Goal: Task Accomplishment & Management: Use online tool/utility

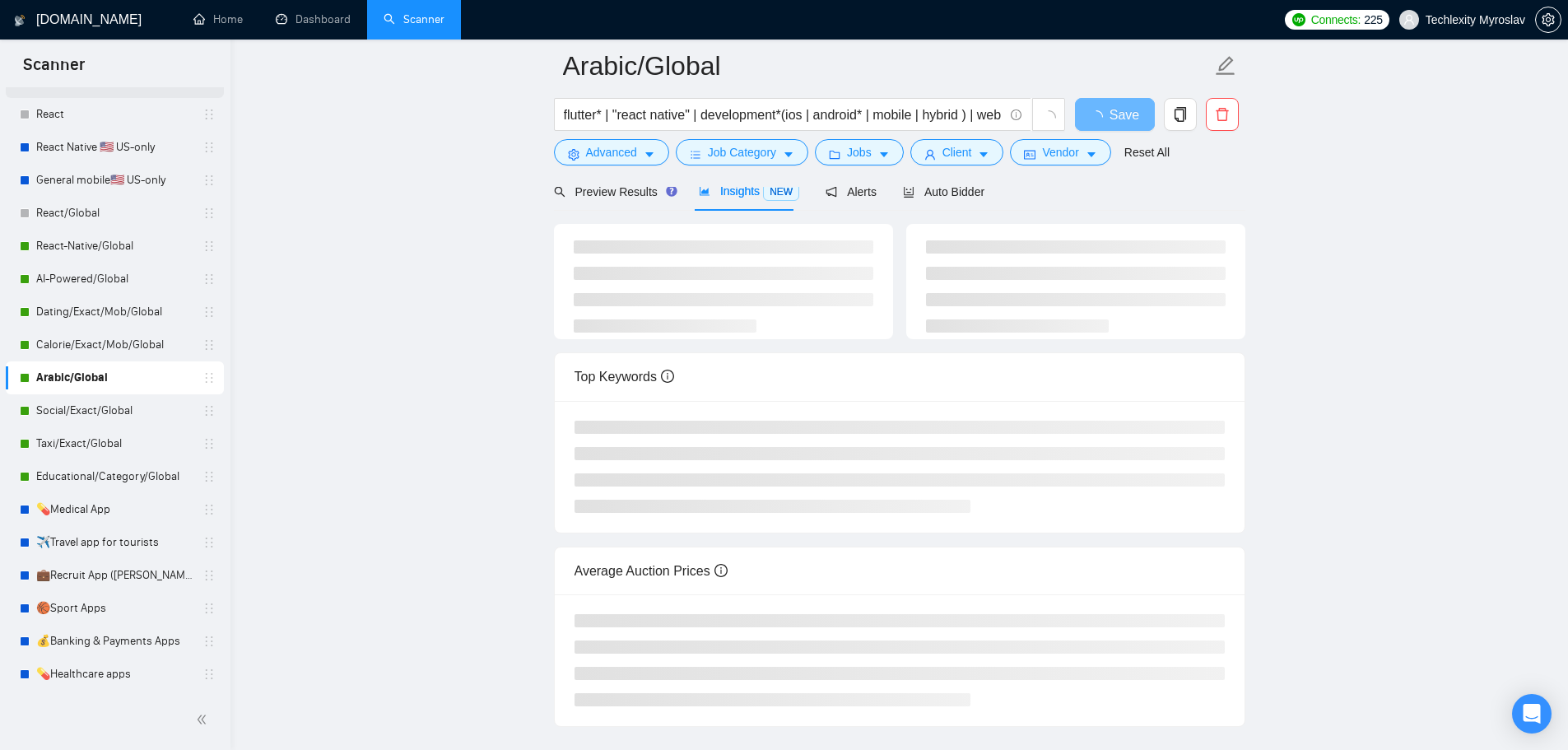
scroll to position [270, 0]
click at [94, 269] on link "AI-Powered/Global" at bounding box center [114, 278] width 157 height 33
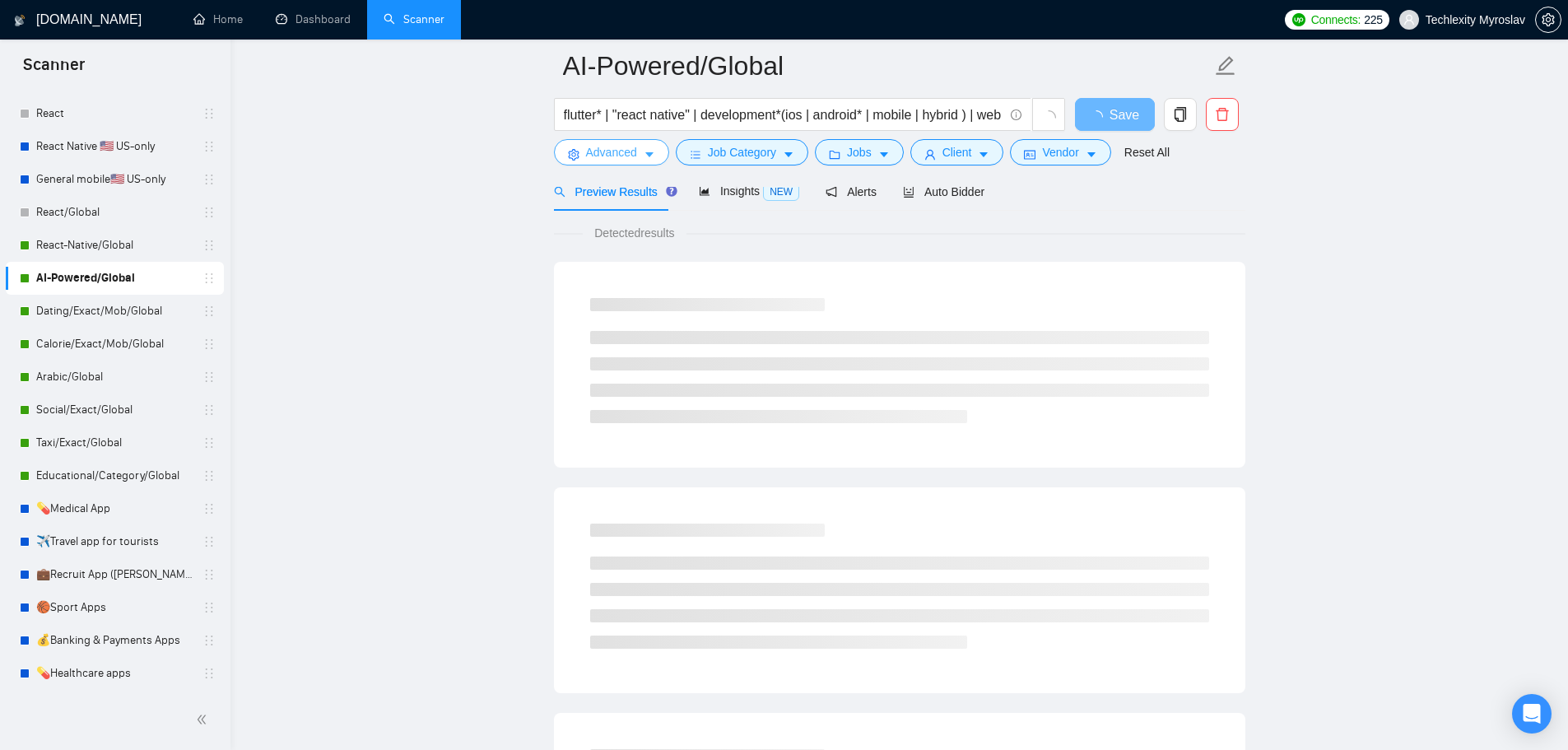
click at [586, 147] on span "Advanced" at bounding box center [612, 152] width 51 height 18
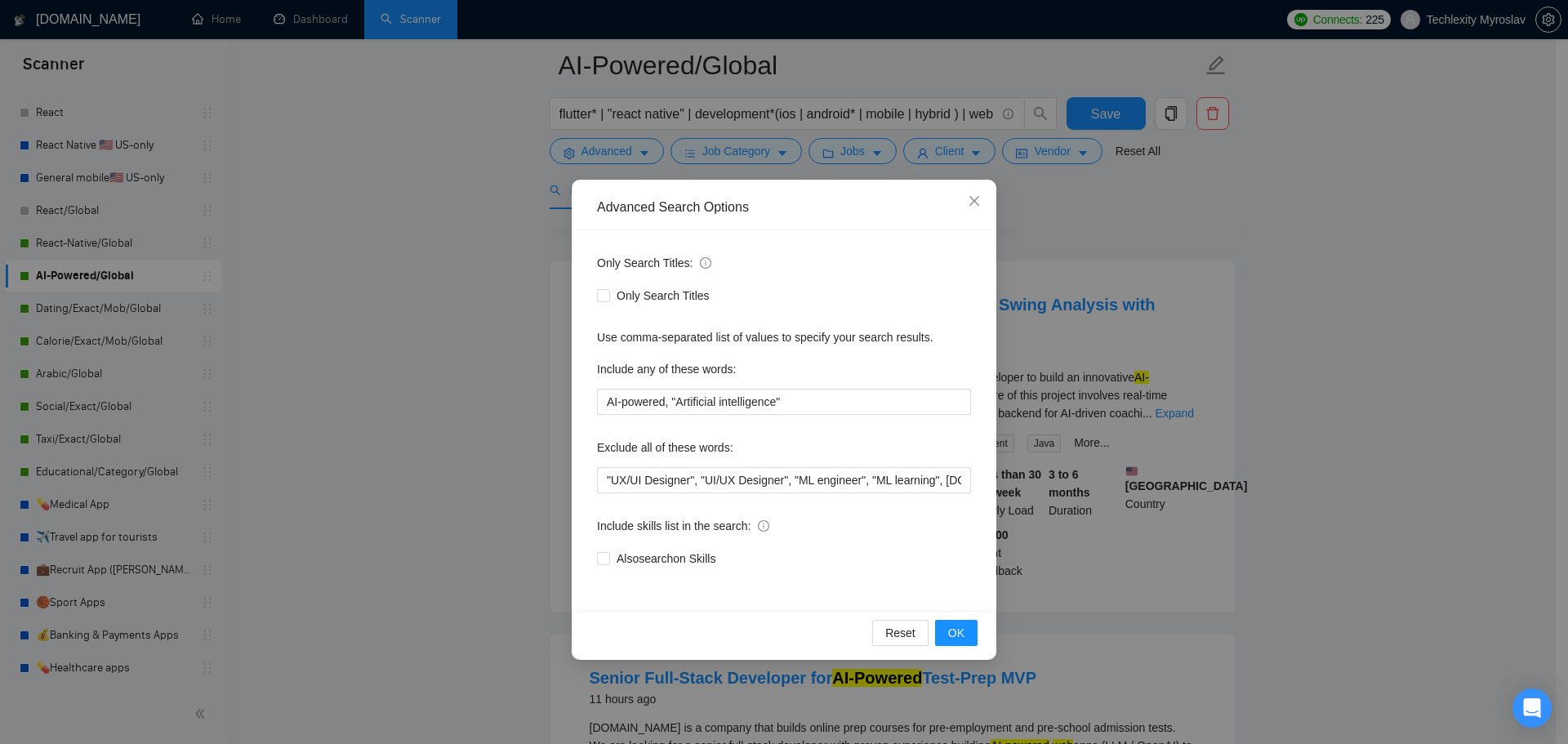
click at [557, 139] on div "Advanced Search Options Only Search Titles: Only Search Titles Use comma-separa…" at bounding box center [784, 372] width 1568 height 744
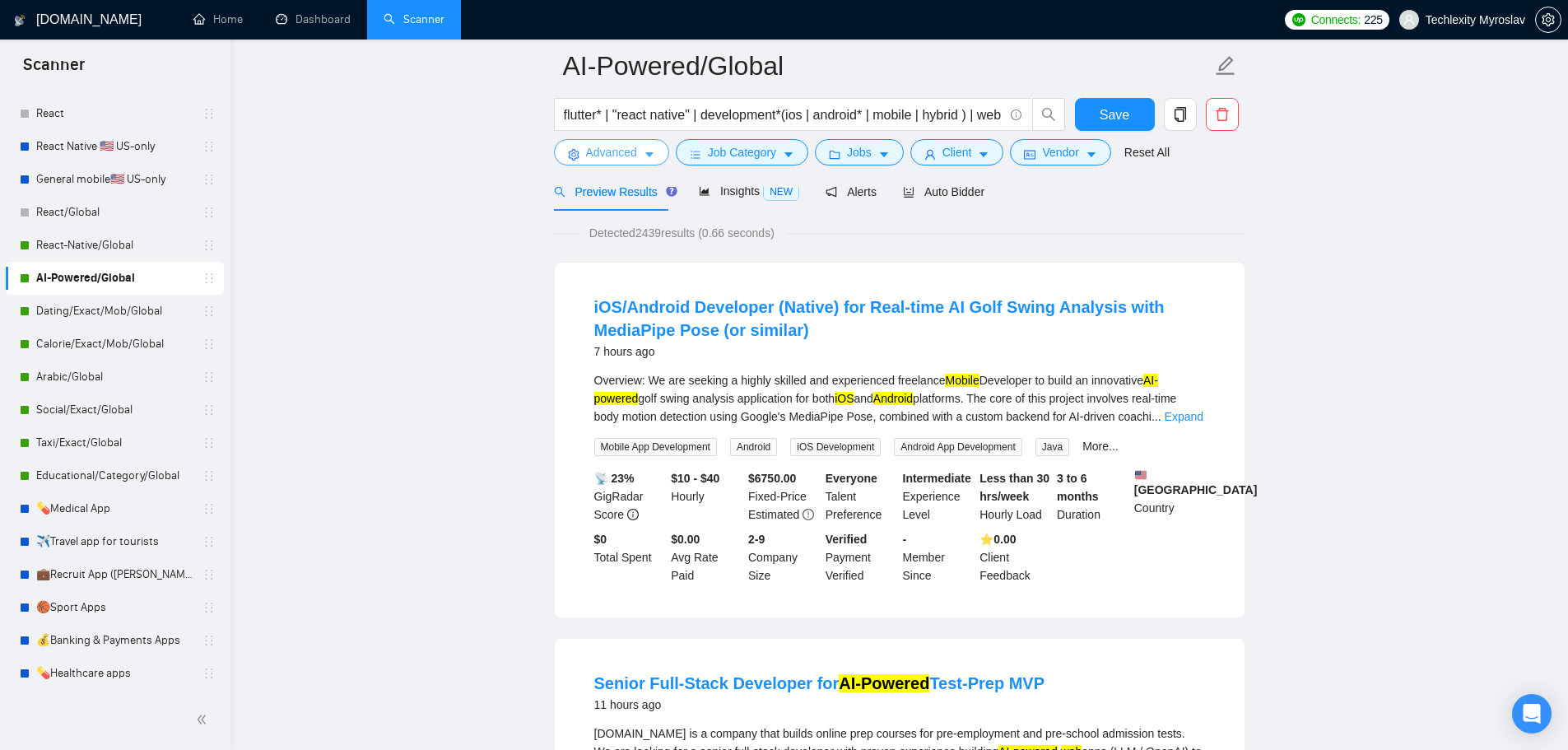
click at [597, 140] on button "Advanced" at bounding box center [611, 152] width 115 height 26
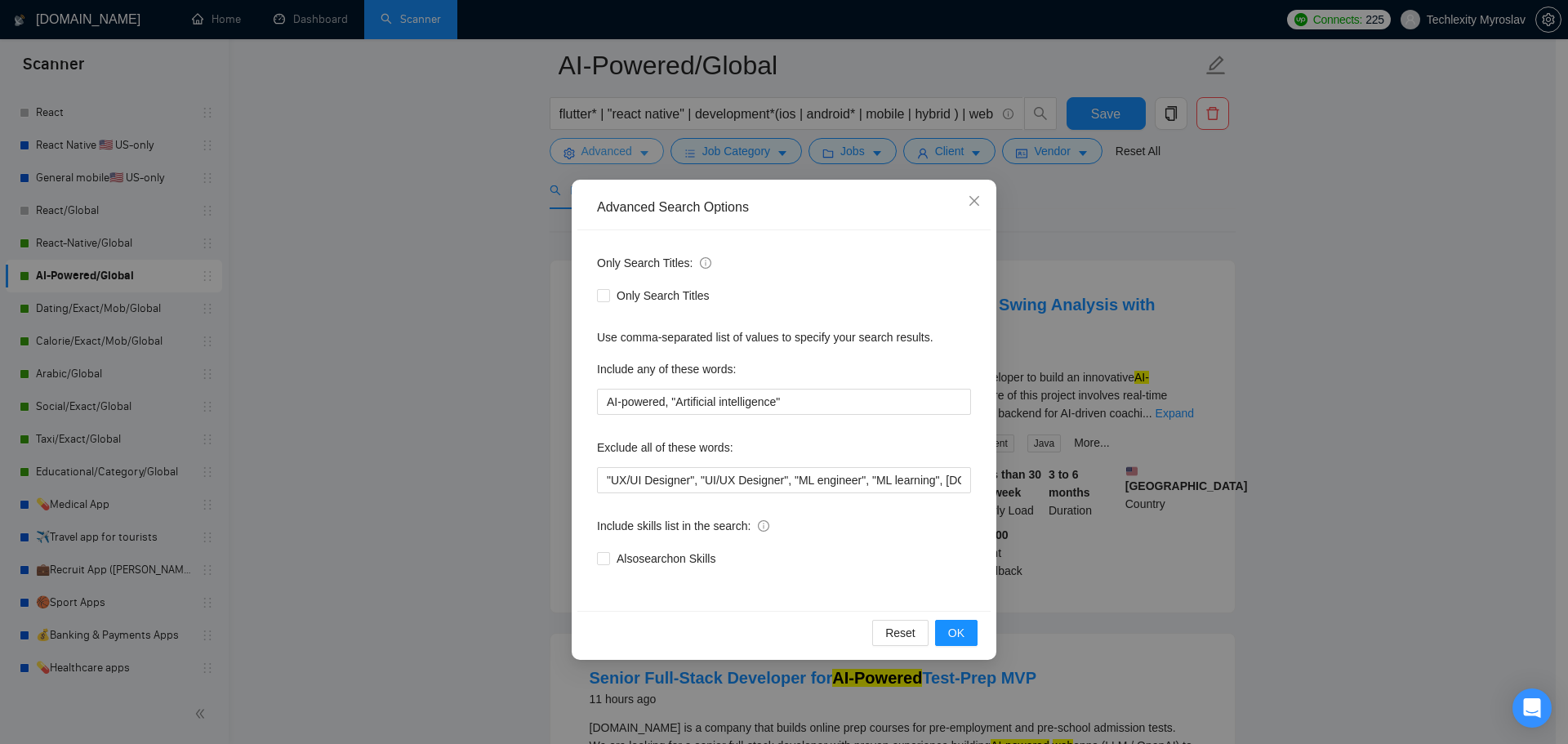
click at [592, 139] on div "Advanced Search Options Only Search Titles: Only Search Titles Use comma-separa…" at bounding box center [784, 372] width 1568 height 744
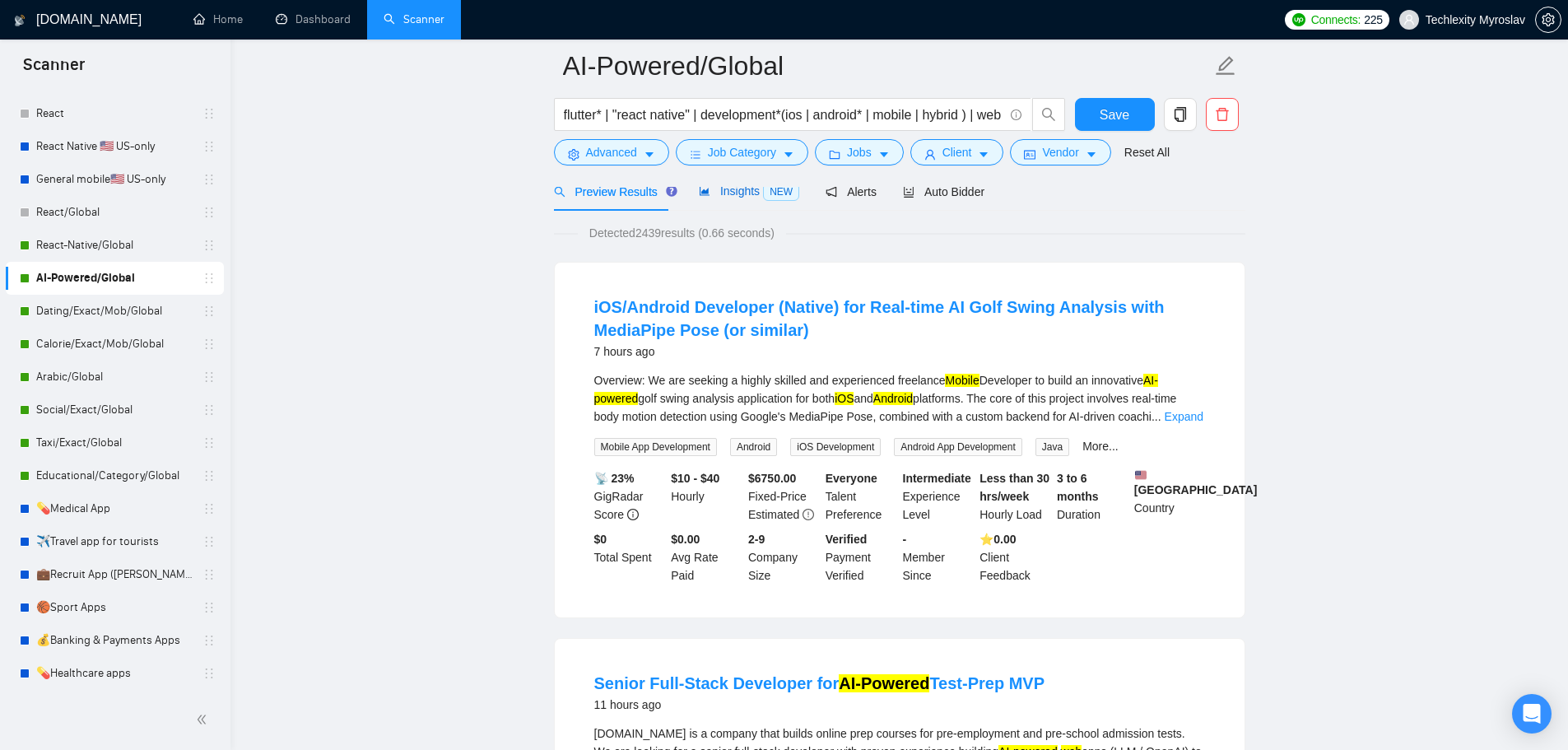
click at [726, 191] on span "Insights NEW" at bounding box center [748, 191] width 100 height 14
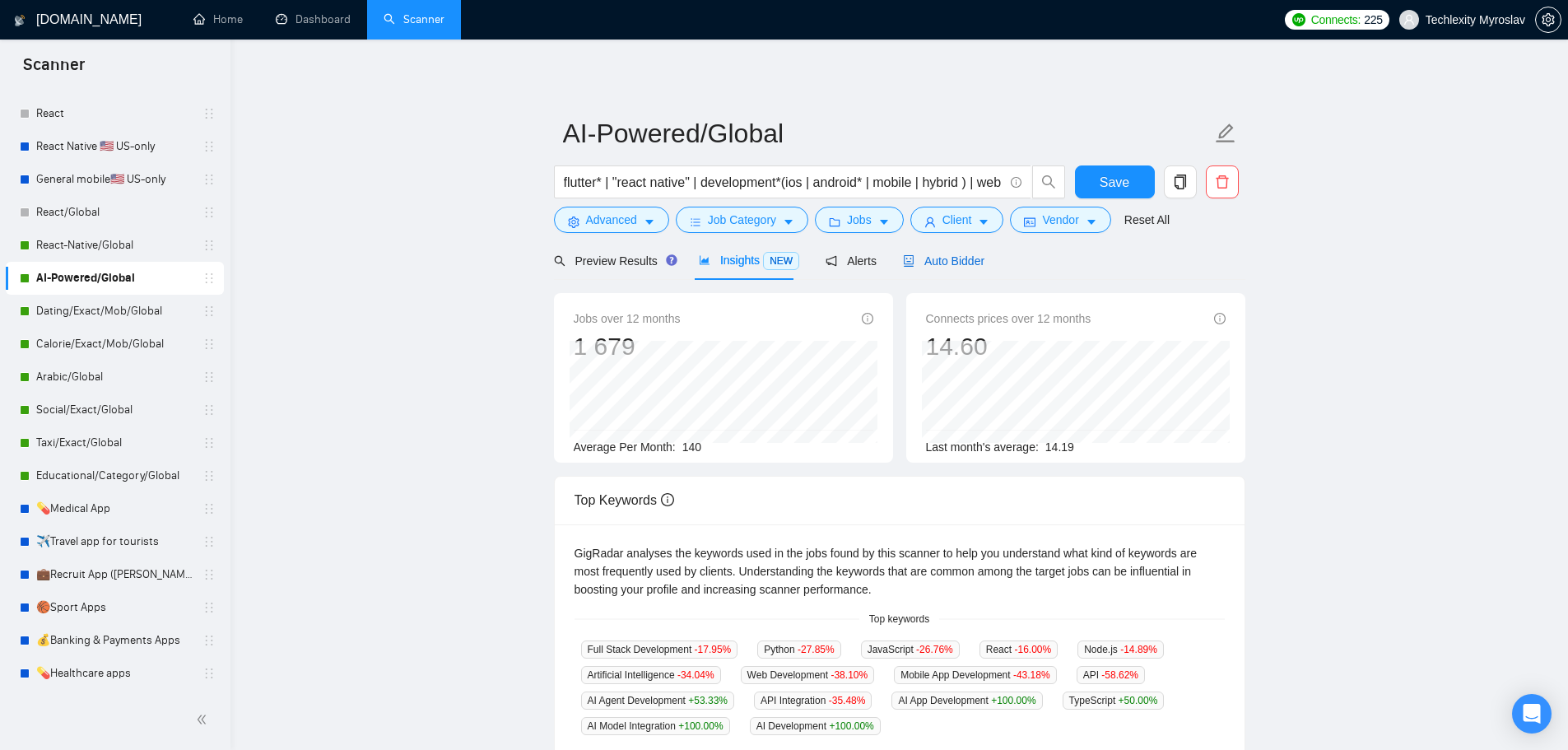
drag, startPoint x: 940, startPoint y: 252, endPoint x: 942, endPoint y: 274, distance: 22.1
click at [943, 256] on span "Auto Bidder" at bounding box center [944, 261] width 81 height 14
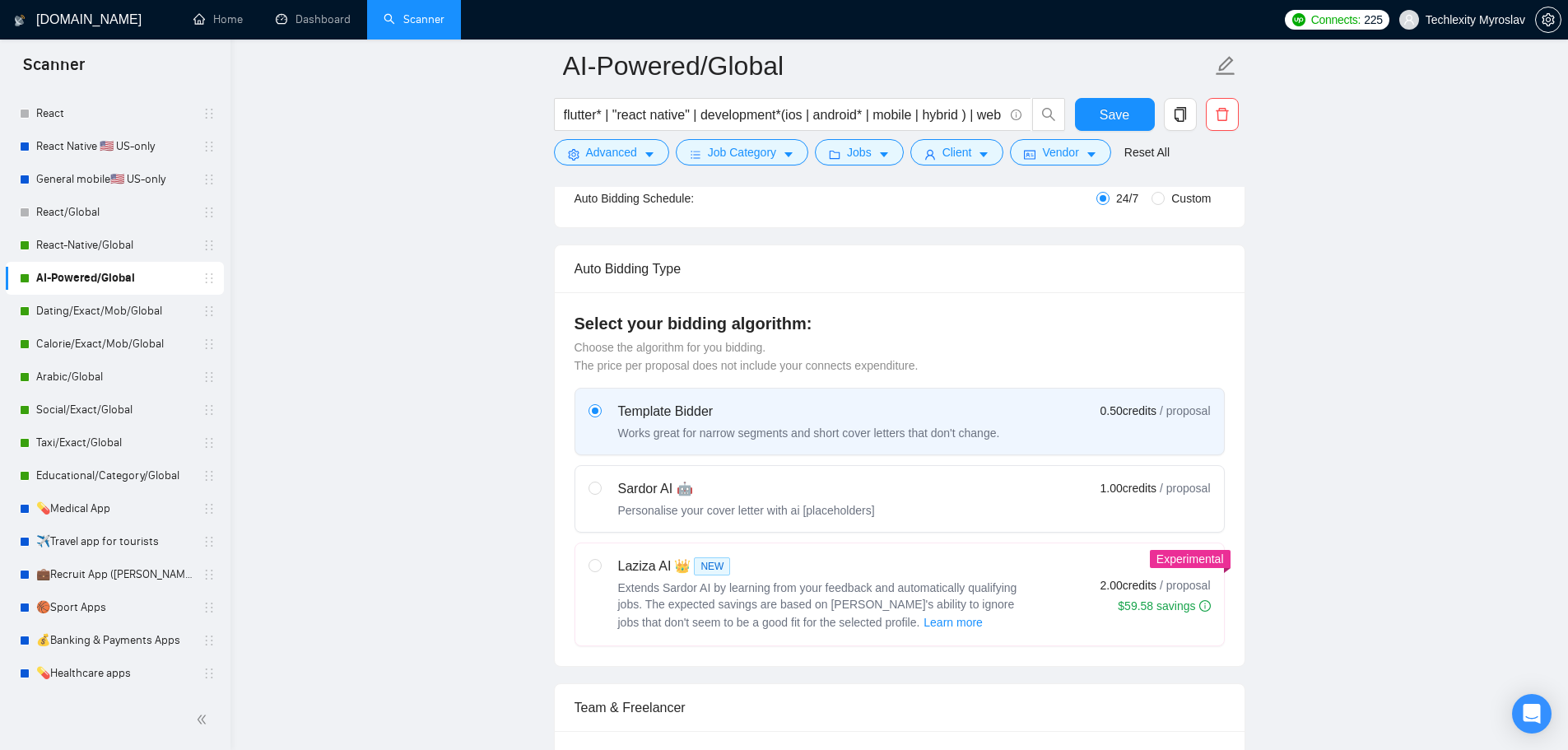
click at [787, 477] on label "Sardor AI 🤖 Personalise your cover letter with ai [placeholders] 1.00 credits /…" at bounding box center [899, 498] width 649 height 66
click at [600, 481] on input "radio" at bounding box center [594, 487] width 12 height 12
radio input "true"
radio input "false"
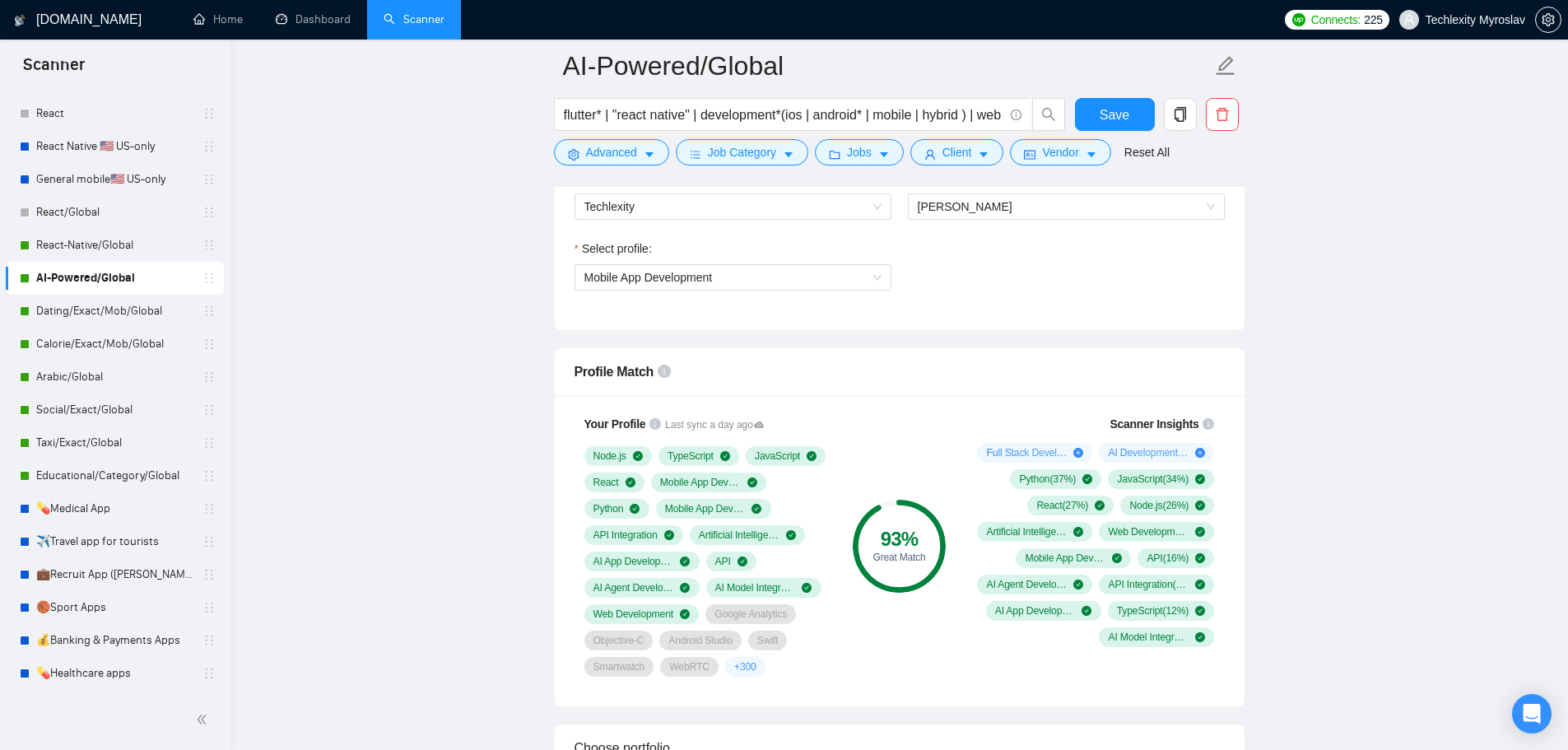
scroll to position [906, 0]
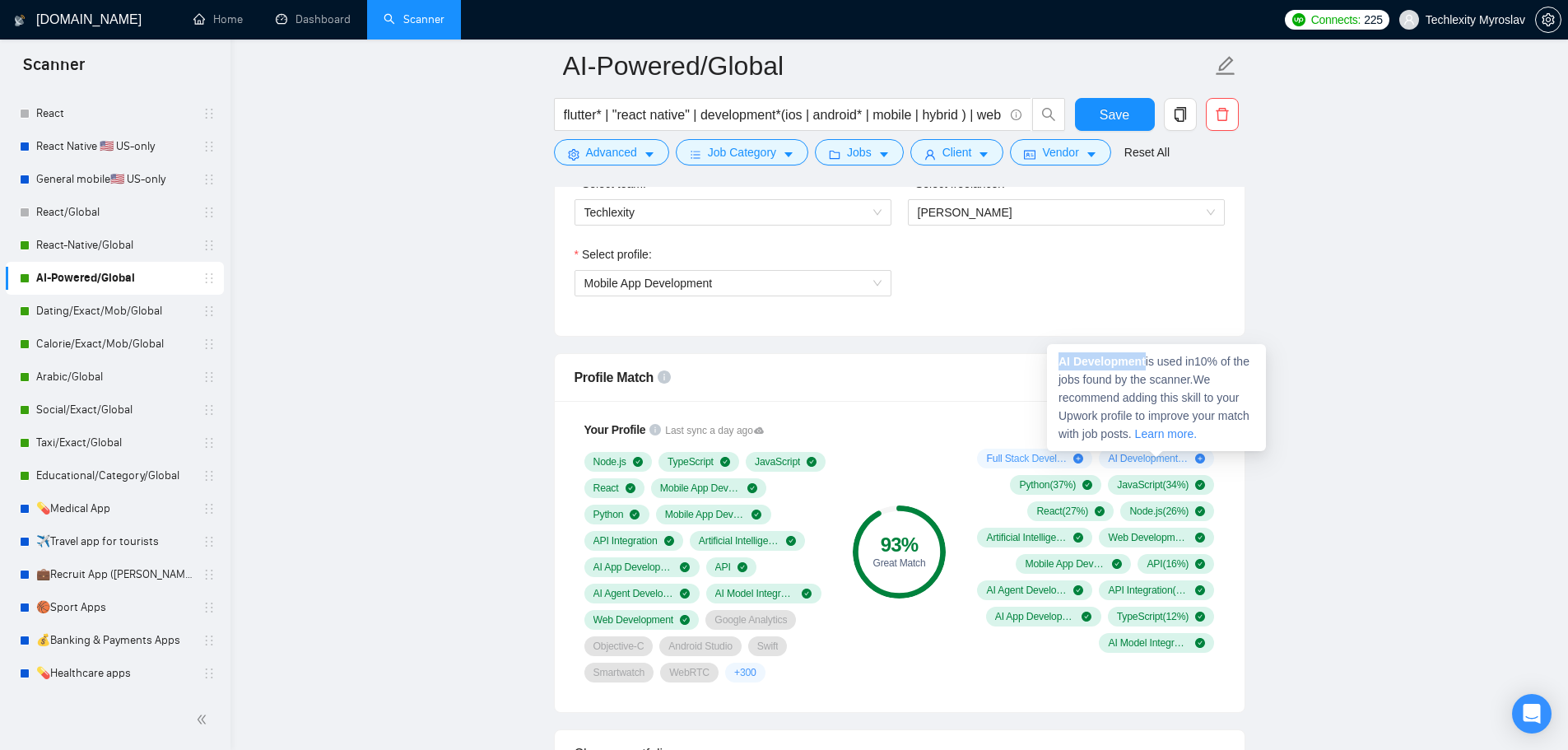
drag, startPoint x: 1060, startPoint y: 360, endPoint x: 1146, endPoint y: 361, distance: 86.0
click at [1146, 361] on span "AI Development is used in 10 % of the jobs found by the scanner. We recommend a…" at bounding box center [1154, 397] width 191 height 86
copy strong "AI Development"
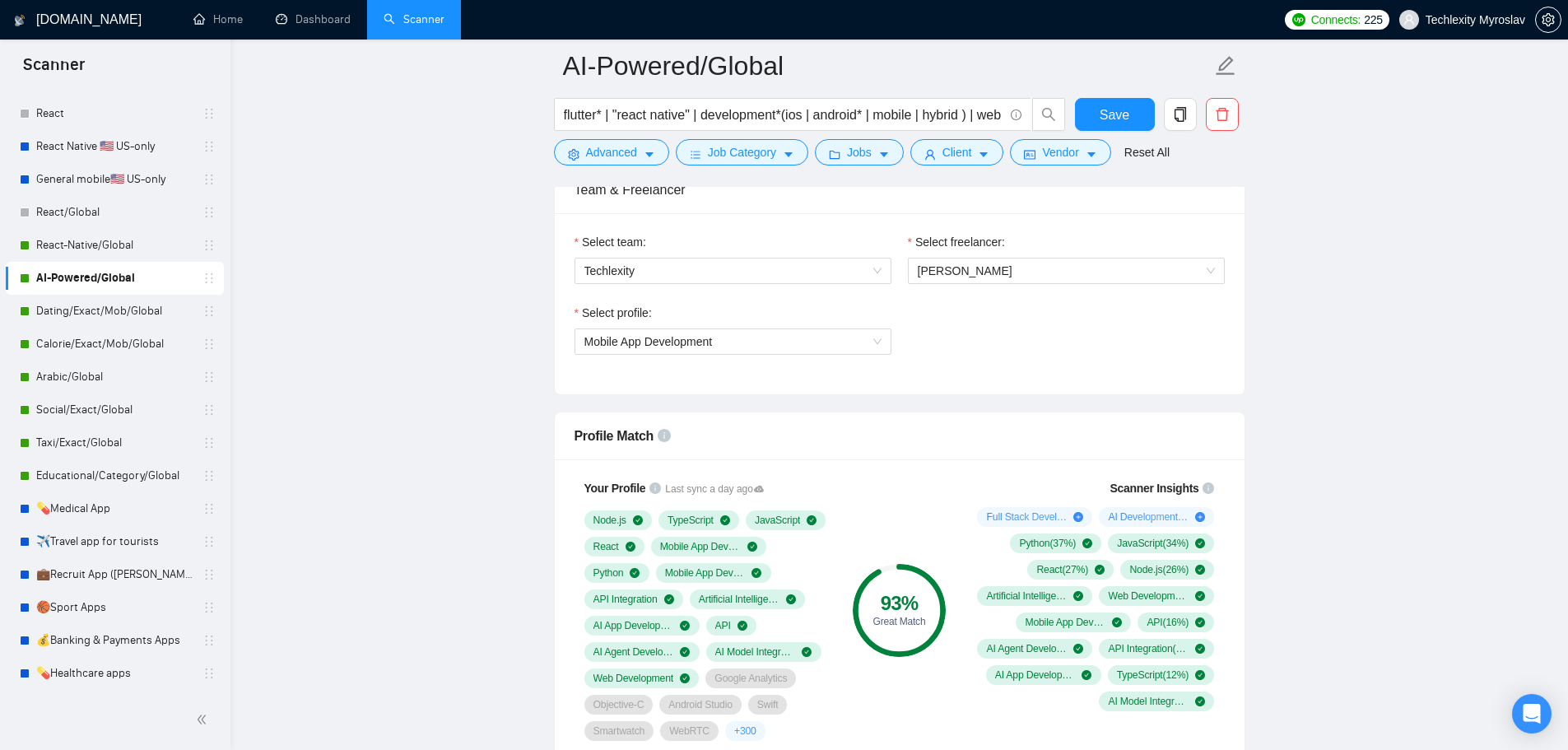
scroll to position [823, 0]
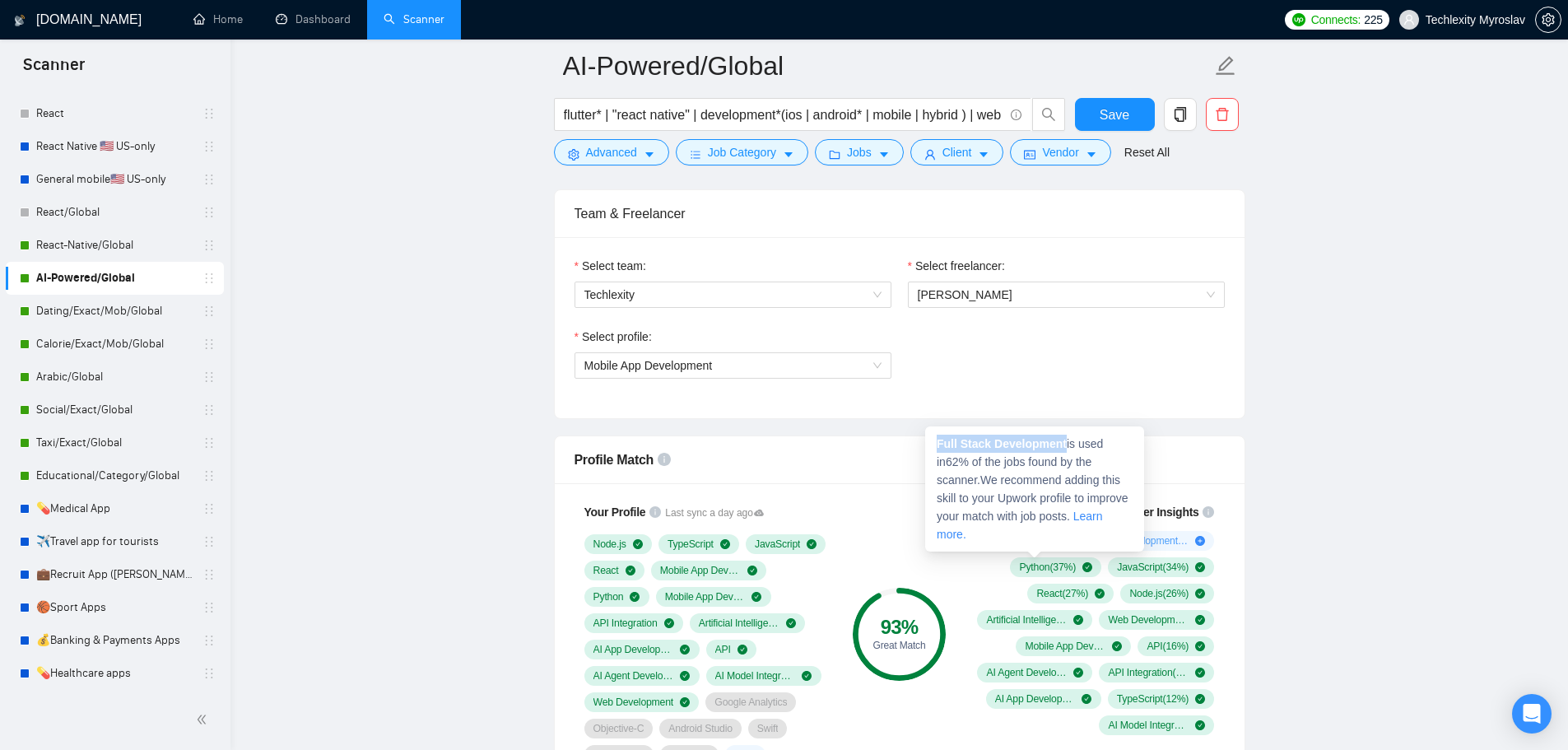
drag, startPoint x: 1064, startPoint y: 446, endPoint x: 931, endPoint y: 451, distance: 133.1
click at [931, 451] on div "Full Stack Development is used in 62 % of the jobs found by the scanner. We rec…" at bounding box center [1035, 489] width 219 height 125
copy strong "Full Stack Development"
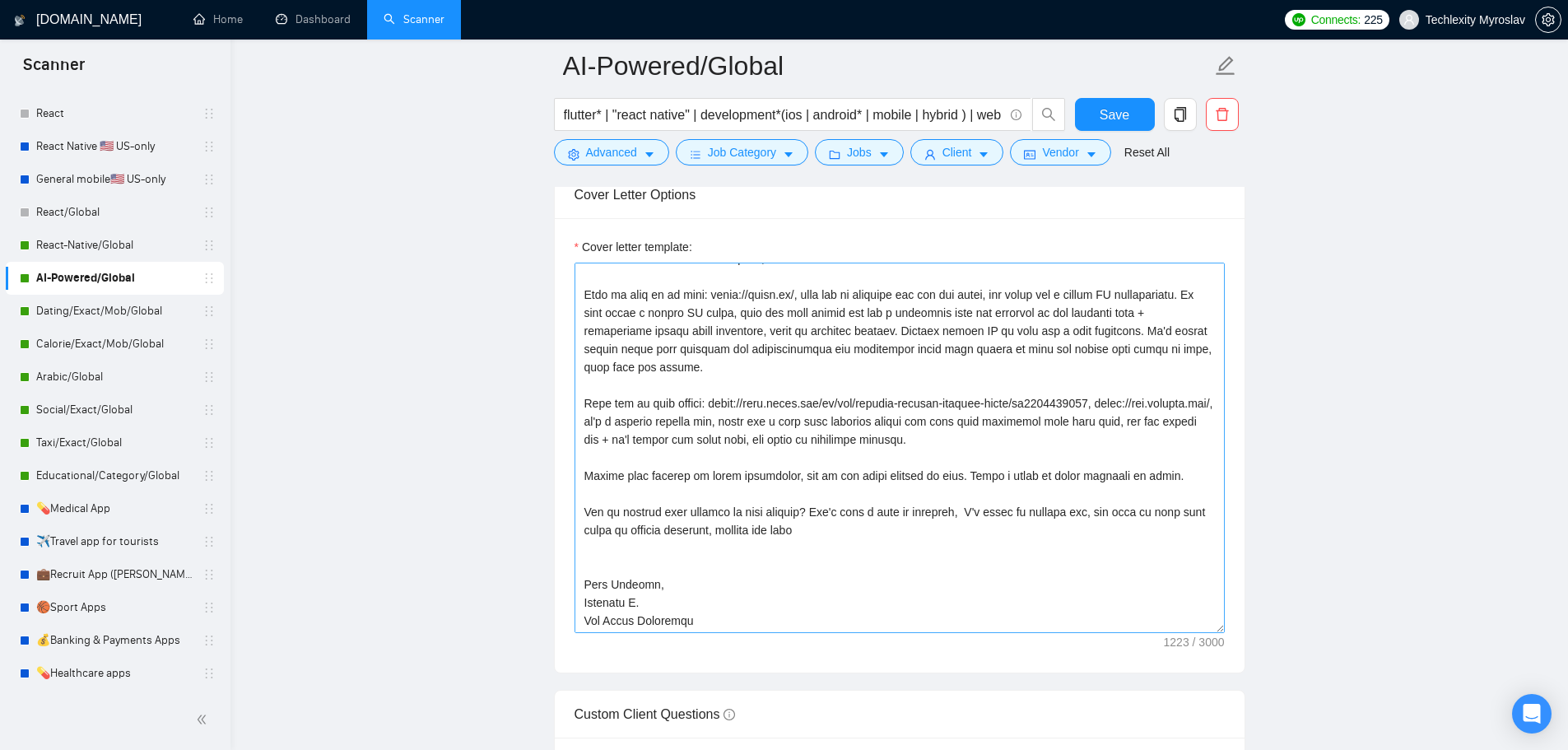
scroll to position [18, 0]
click at [638, 624] on textarea "Cover letter template:" at bounding box center [899, 447] width 651 height 370
type textarea "Hey! I consistently working with AI, and building AI-Powered products. Here is …"
click at [713, 562] on textarea "Cover letter template:" at bounding box center [899, 447] width 651 height 370
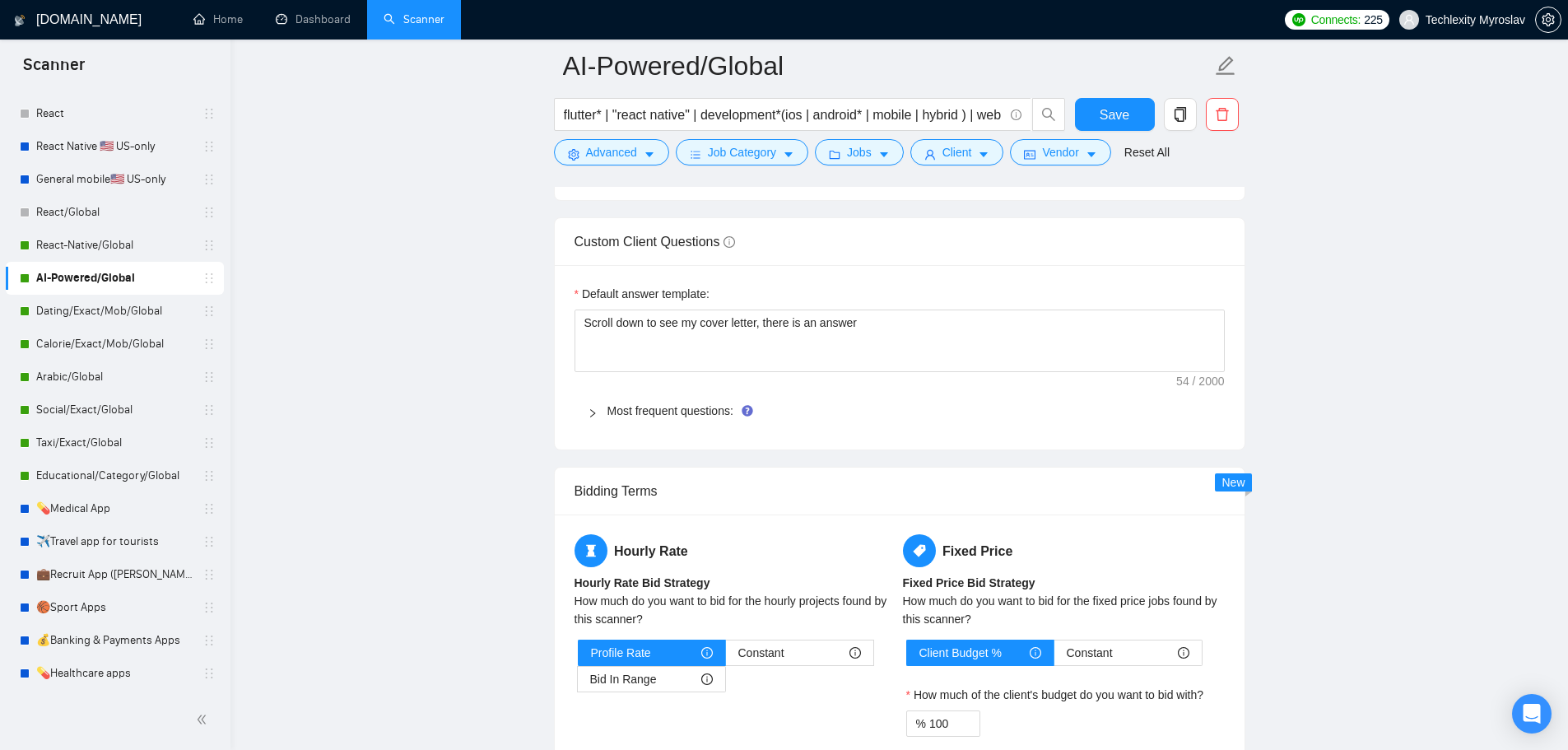
scroll to position [2387, 0]
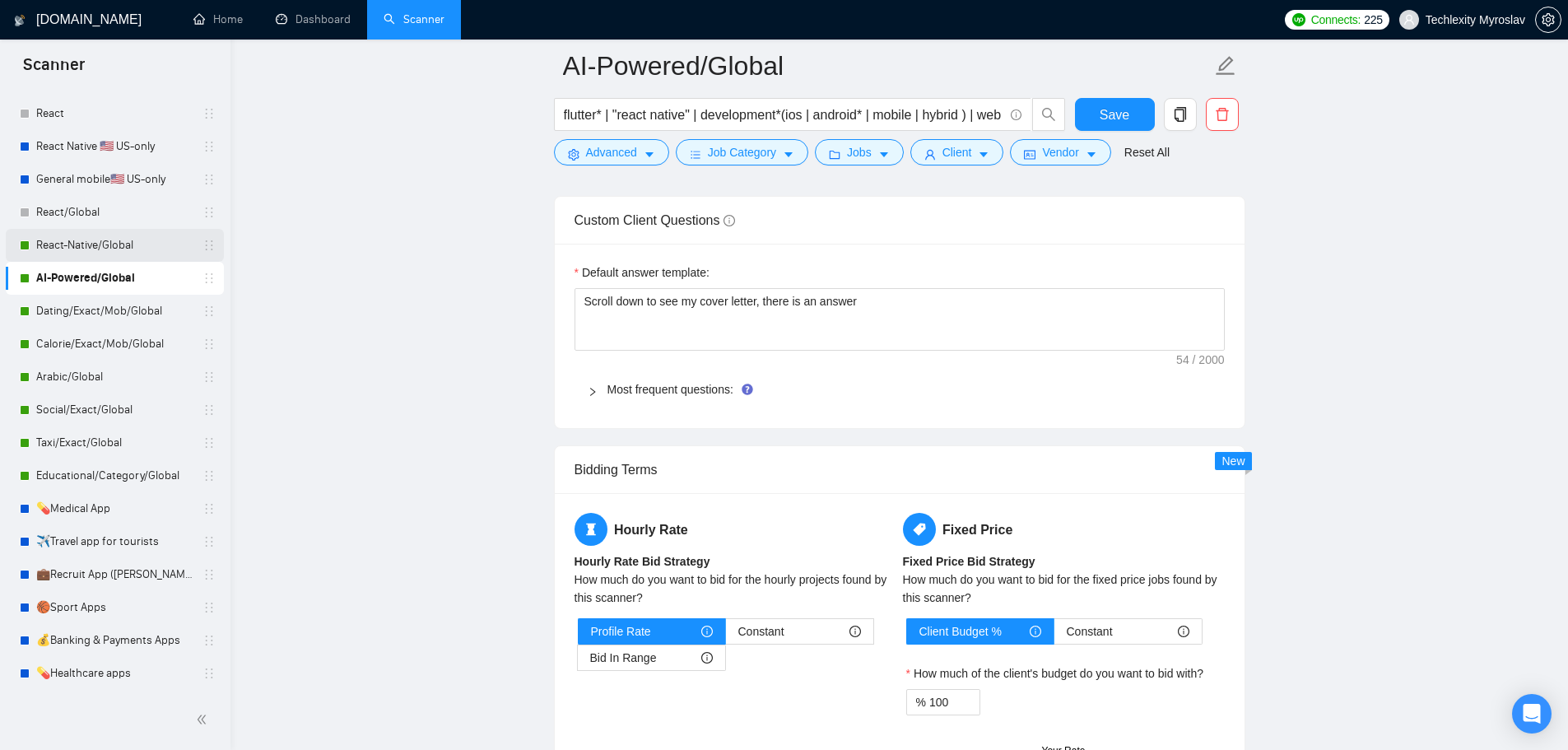
click at [93, 250] on link "React-Native/Global" at bounding box center [114, 245] width 157 height 33
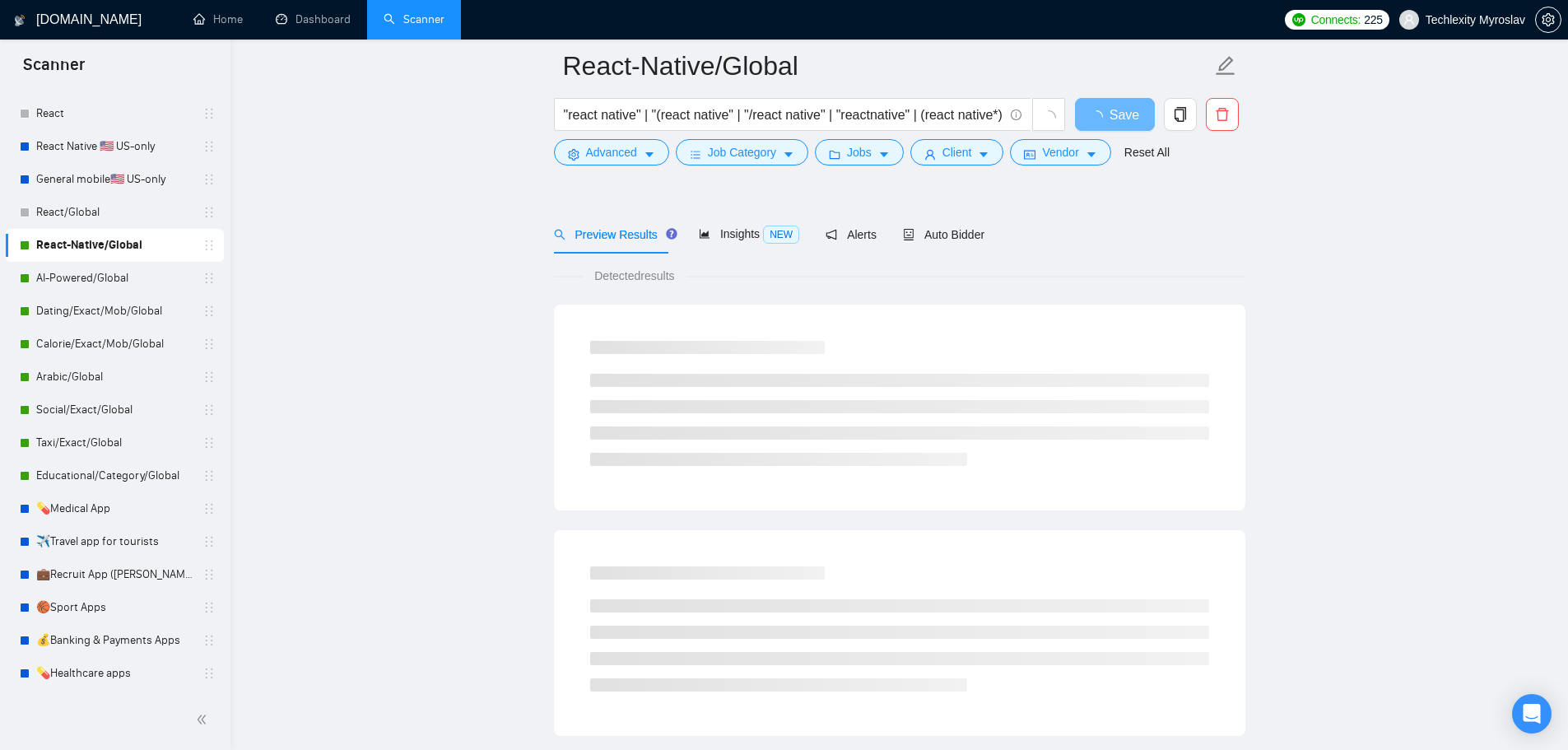
scroll to position [82, 0]
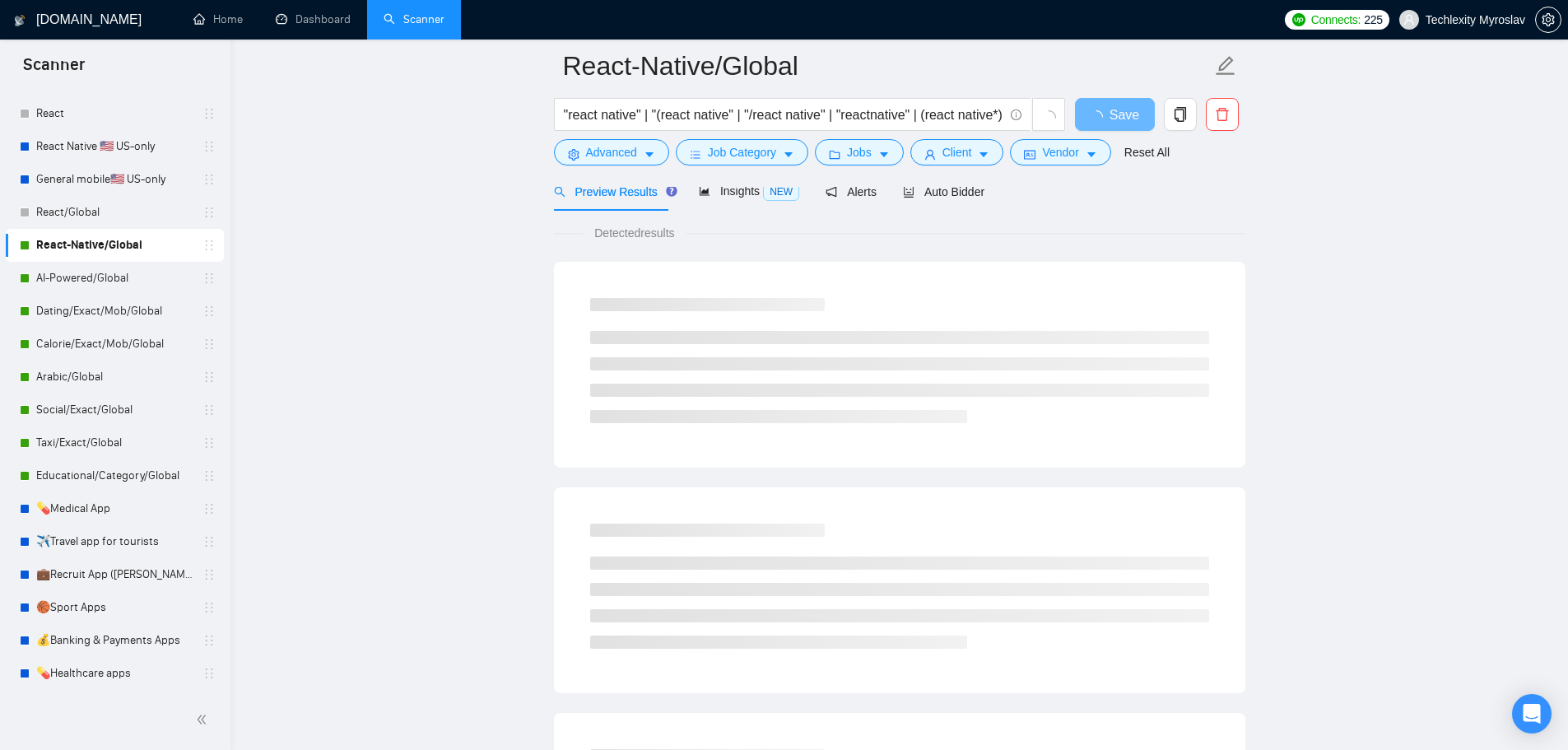
click at [604, 133] on div ""react native" | "(react native" | "/react native" | "reactnative" | (react nat…" at bounding box center [810, 118] width 518 height 41
click at [608, 146] on span "Advanced" at bounding box center [612, 152] width 51 height 18
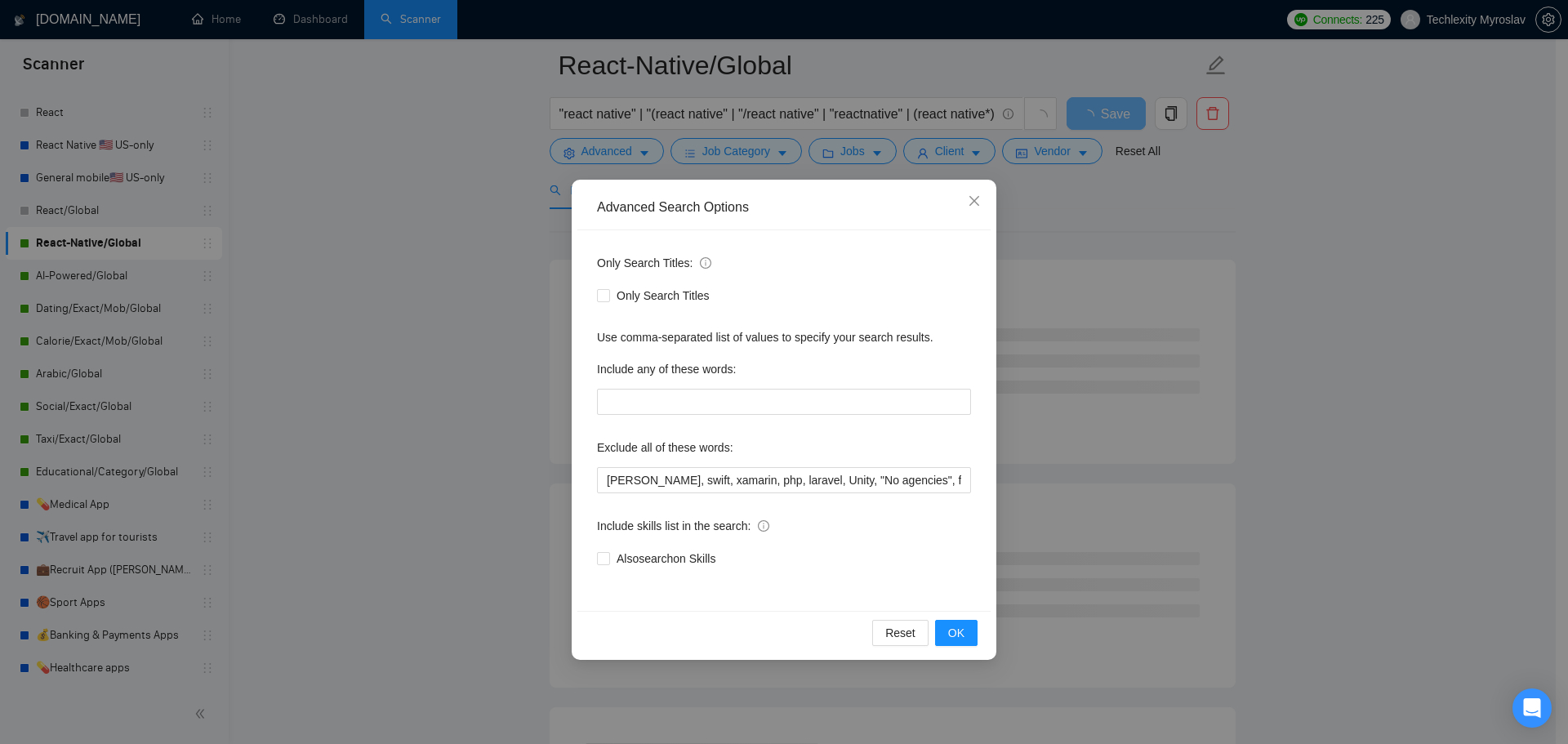
click at [1093, 355] on div "Advanced Search Options Only Search Titles: Only Search Titles Use comma-separa…" at bounding box center [784, 372] width 1568 height 744
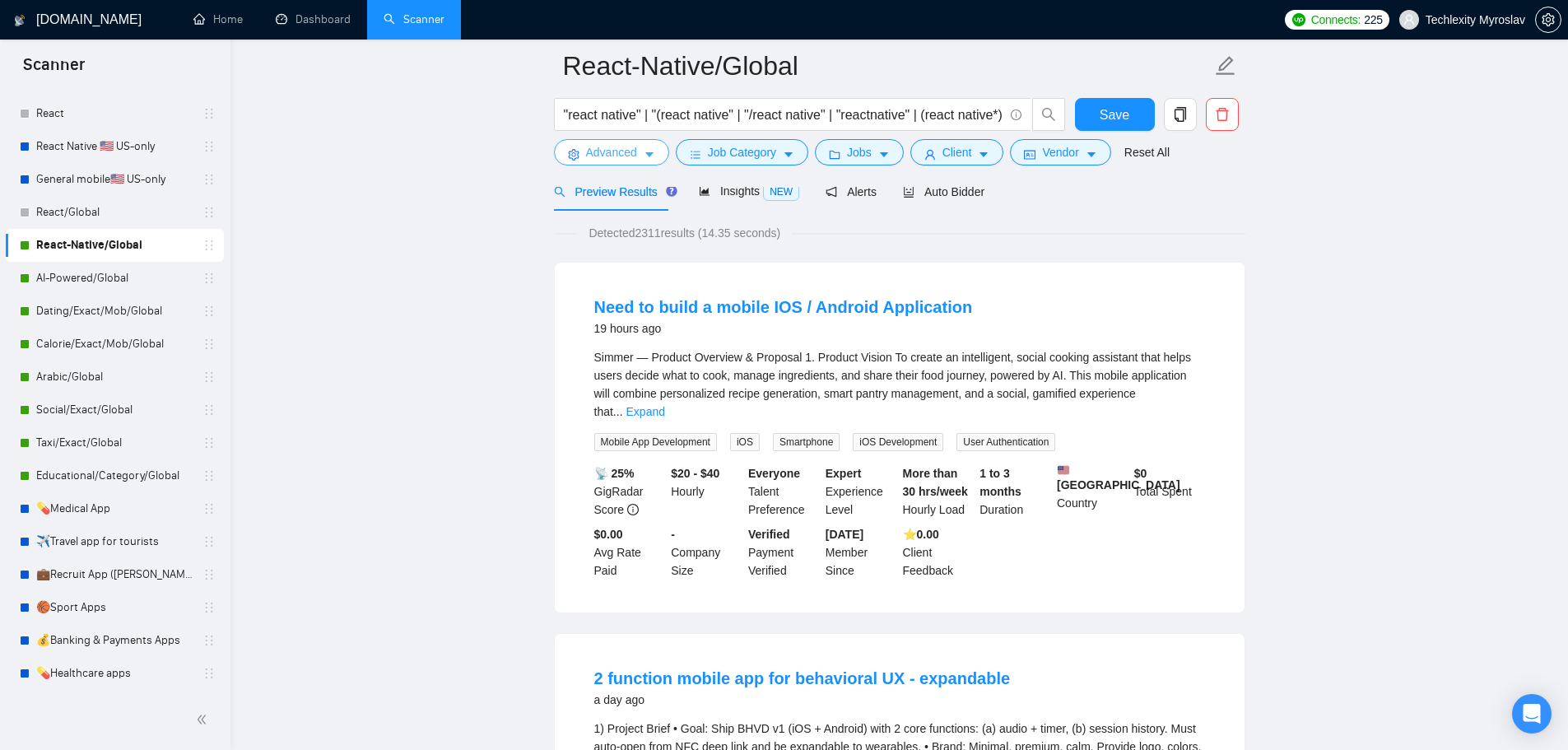
click at [580, 142] on button "Advanced" at bounding box center [611, 152] width 115 height 26
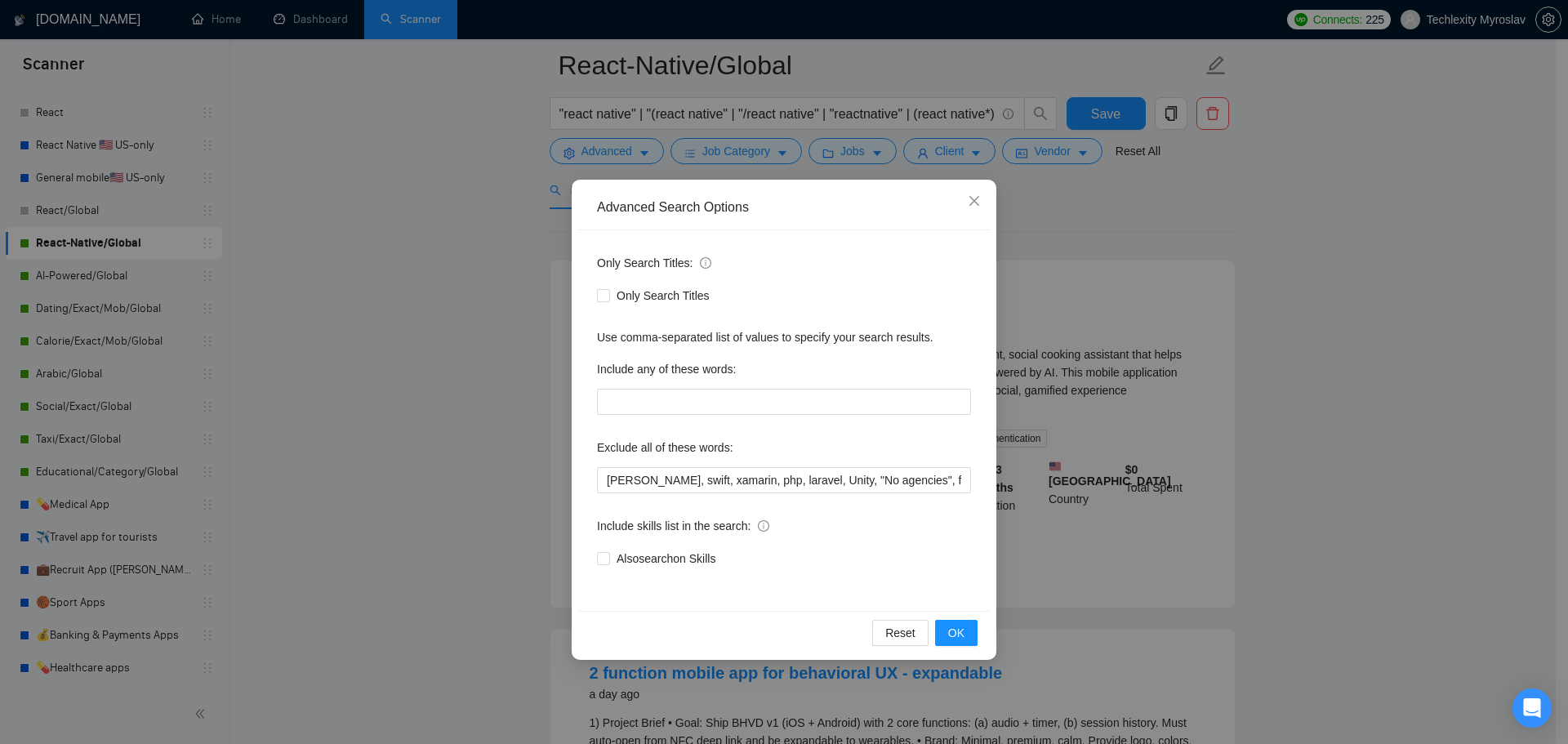
drag, startPoint x: 1342, startPoint y: 303, endPoint x: 1266, endPoint y: 276, distance: 80.7
click at [1340, 303] on div "Advanced Search Options Only Search Titles: Only Search Titles Use comma-separa…" at bounding box center [784, 372] width 1568 height 744
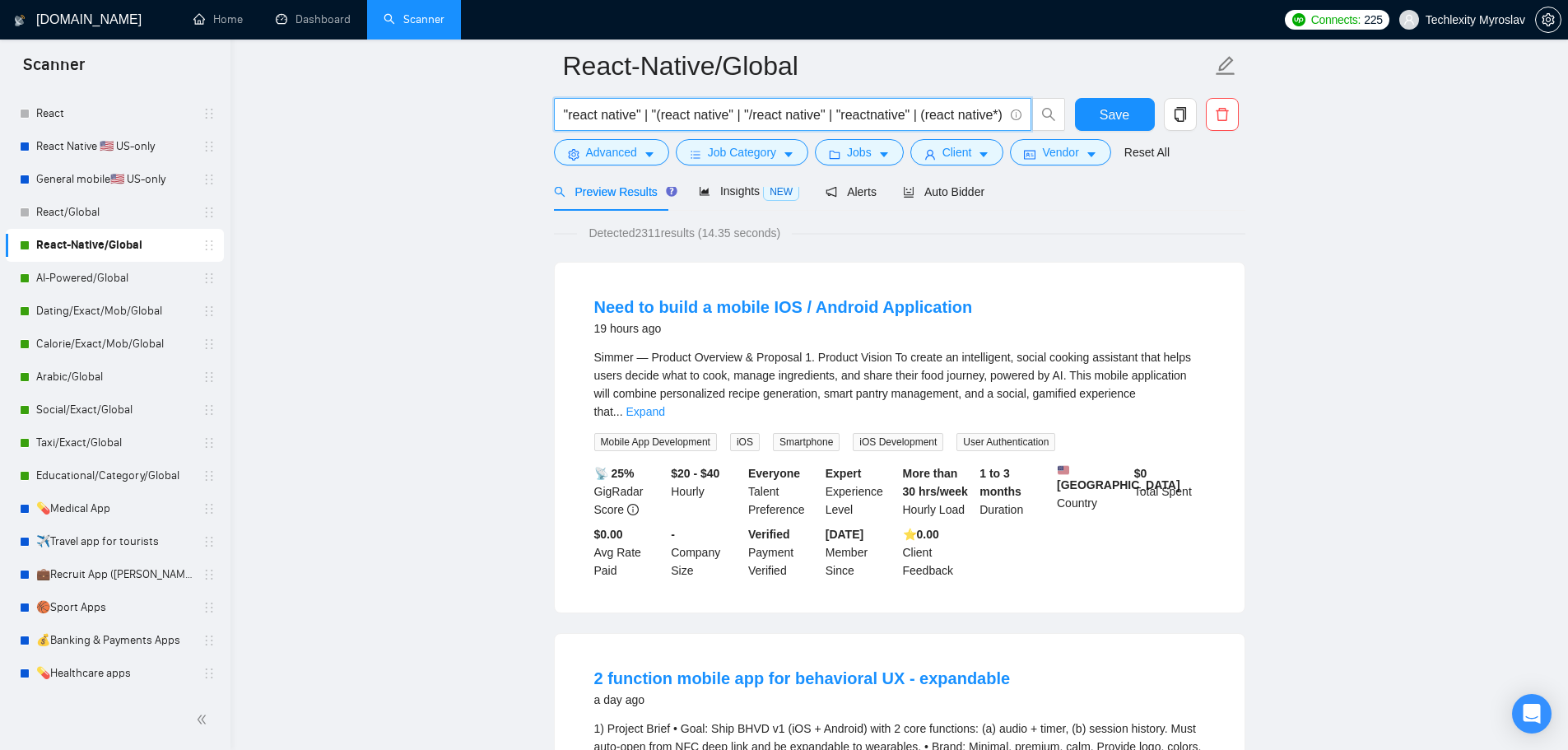
scroll to position [0, 78]
drag, startPoint x: 929, startPoint y: 110, endPoint x: 946, endPoint y: 111, distance: 17.0
click at [946, 111] on input ""react native" | "(react native" | "/react native" | "reactnative" | (react nat…" at bounding box center [784, 115] width 440 height 21
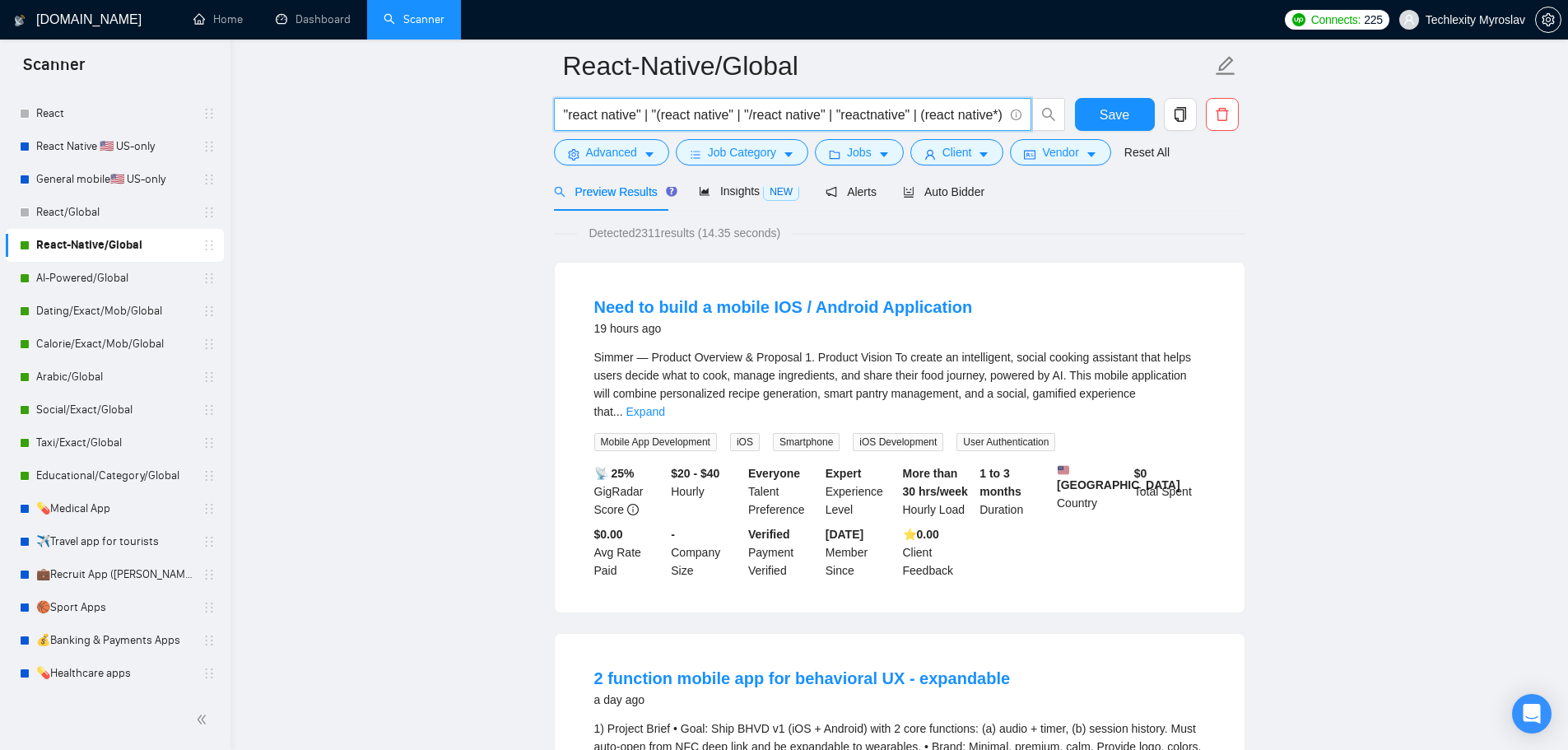
drag, startPoint x: 573, startPoint y: 96, endPoint x: 320, endPoint y: 73, distance: 254.0
click at [129, 471] on link "Educational/Category/Global" at bounding box center [114, 476] width 157 height 33
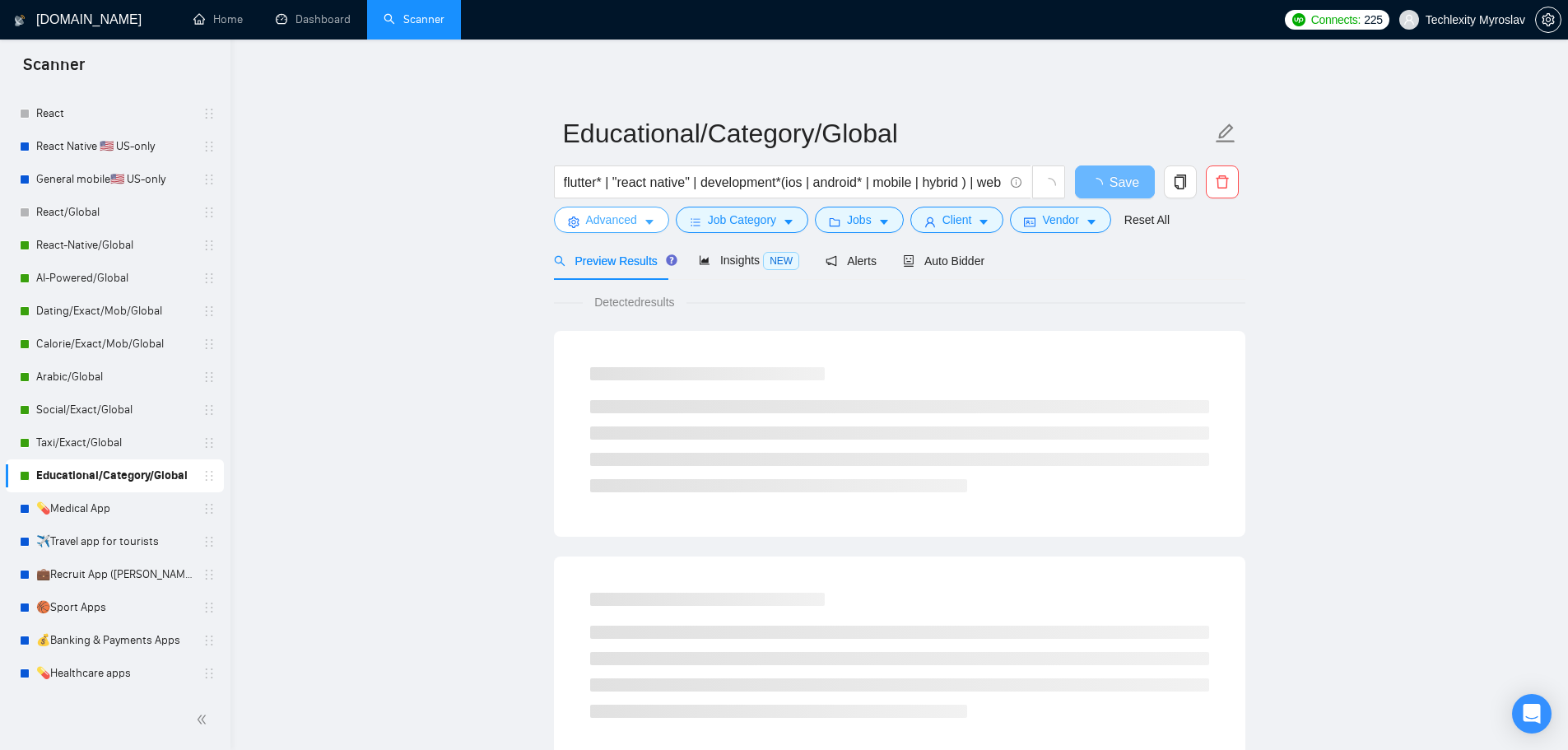
click at [602, 210] on button "Advanced" at bounding box center [611, 219] width 115 height 26
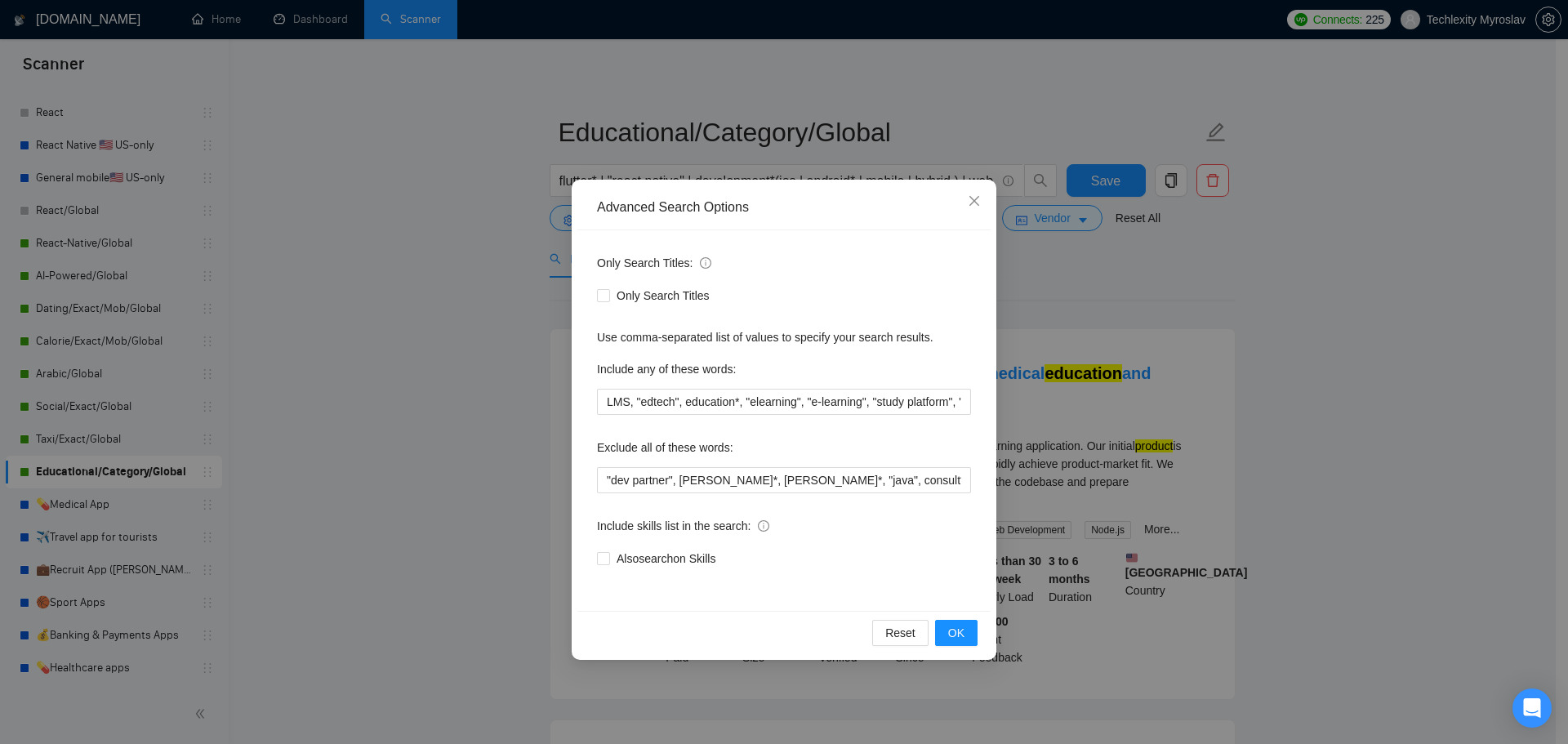
click at [1399, 347] on div "Advanced Search Options Only Search Titles: Only Search Titles Use comma-separa…" at bounding box center [784, 372] width 1568 height 744
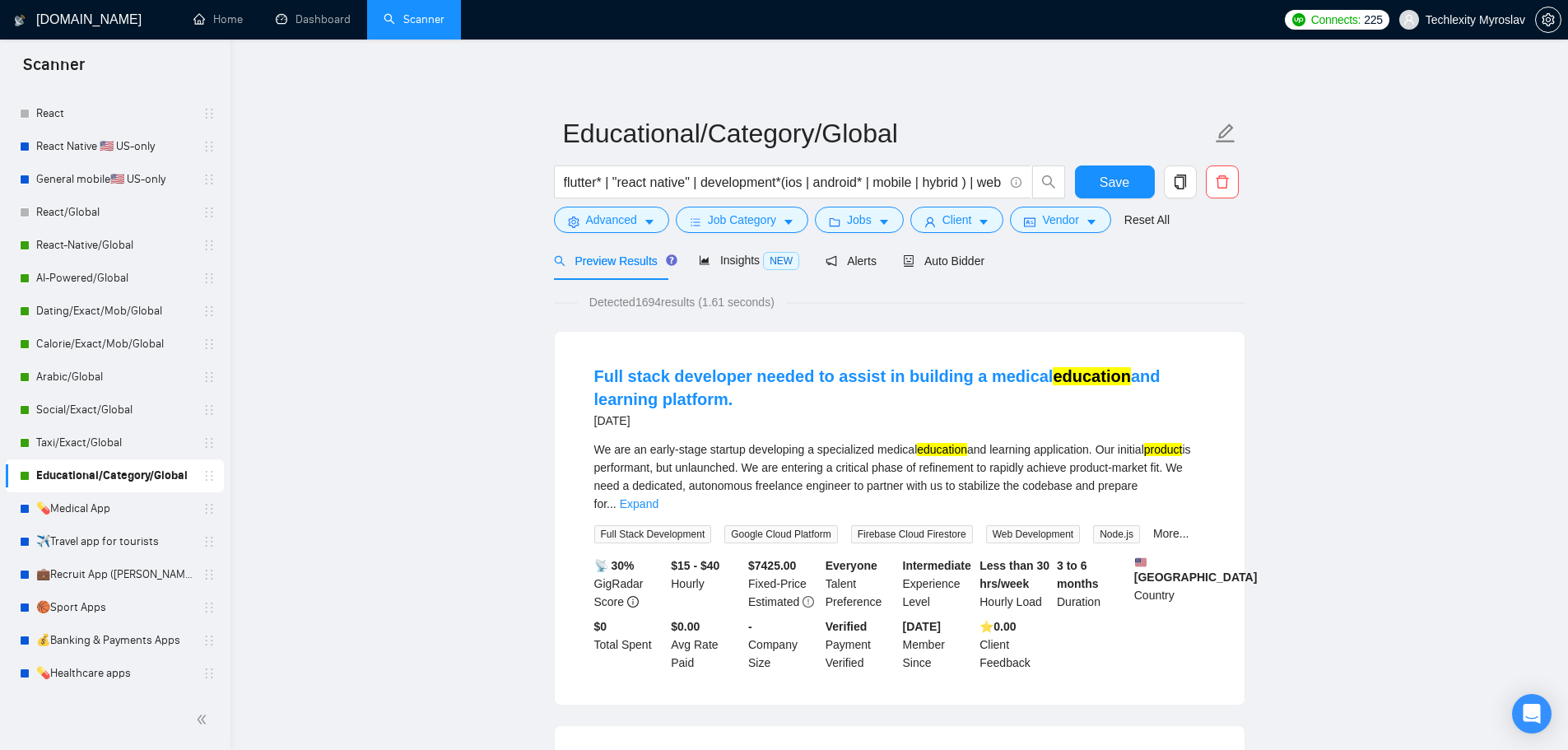
click at [692, 267] on div "Preview Results Insights NEW Alerts Auto Bidder" at bounding box center [769, 261] width 432 height 39
click at [698, 263] on icon "area-chart" at bounding box center [704, 260] width 12 height 12
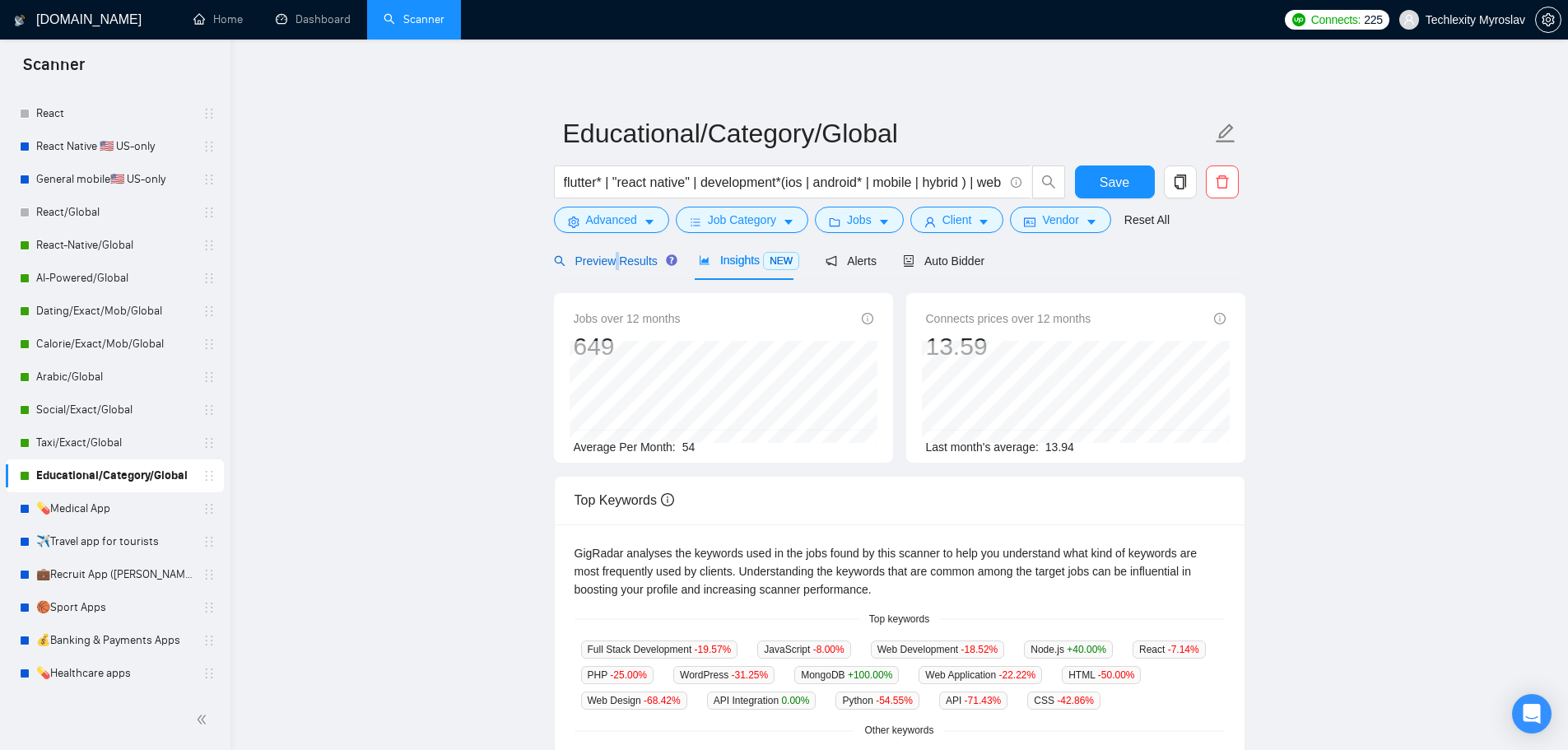
click at [615, 261] on span "Preview Results" at bounding box center [613, 261] width 119 height 14
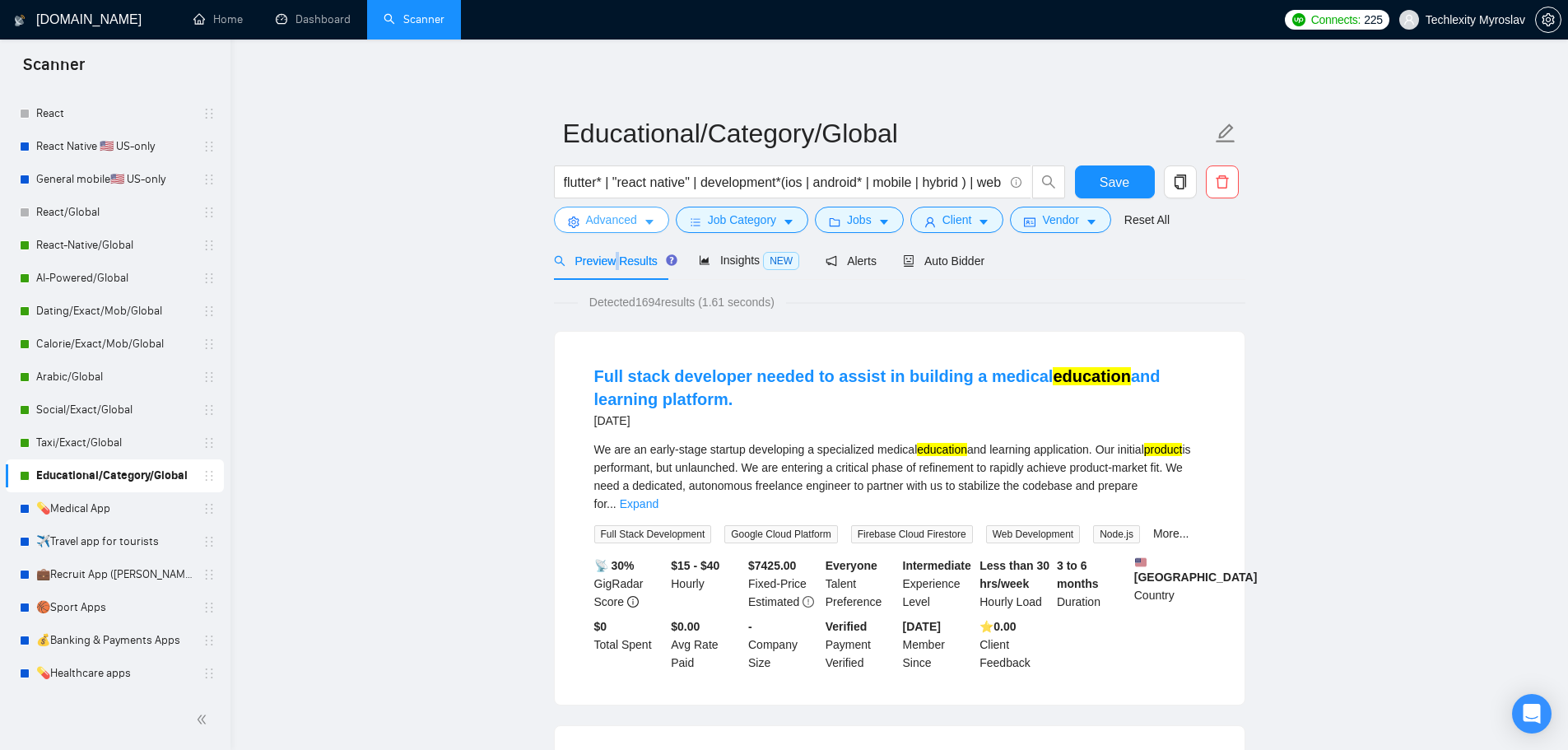
click at [595, 223] on span "Advanced" at bounding box center [612, 220] width 51 height 18
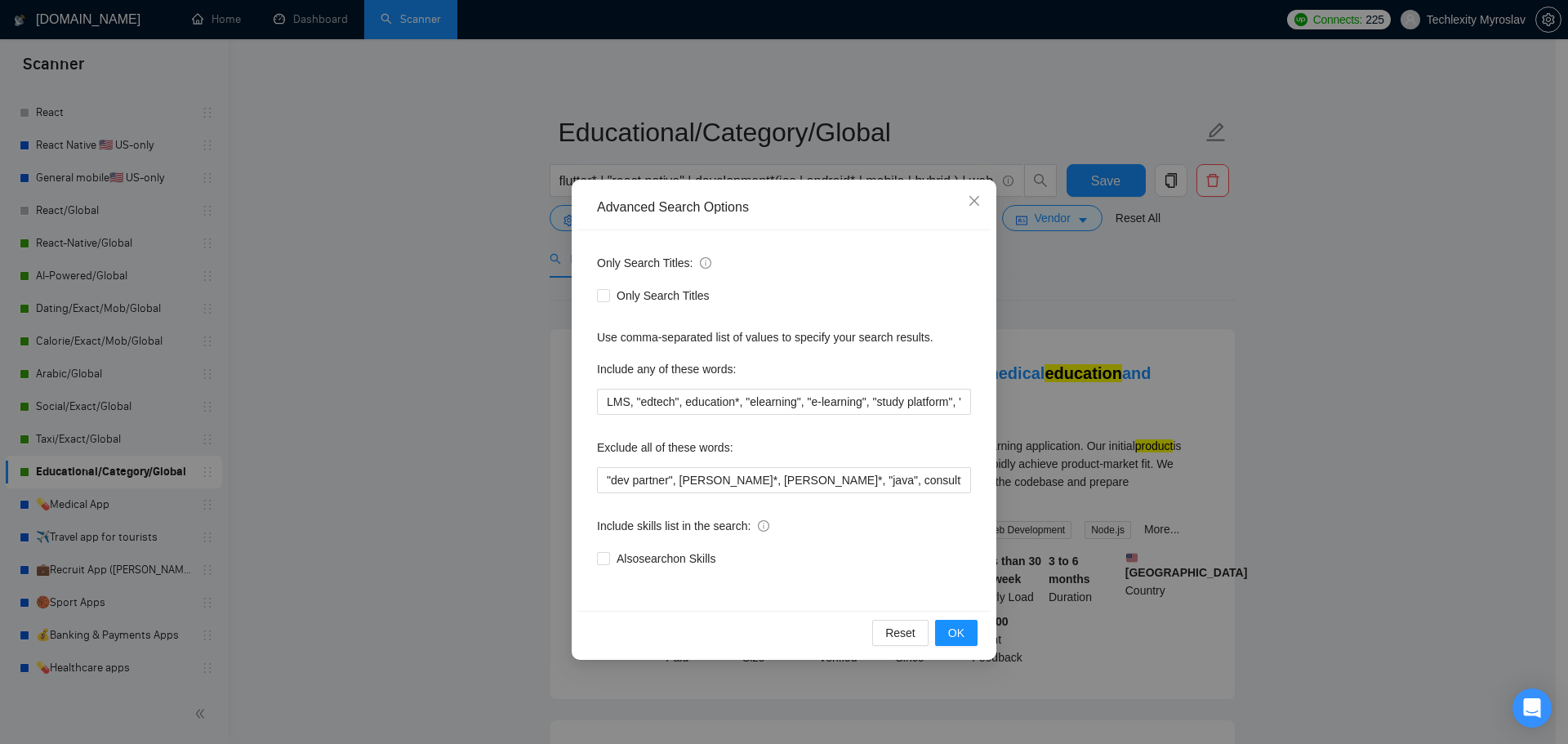
click at [463, 306] on div "Advanced Search Options Only Search Titles: Only Search Titles Use comma-separa…" at bounding box center [784, 372] width 1568 height 744
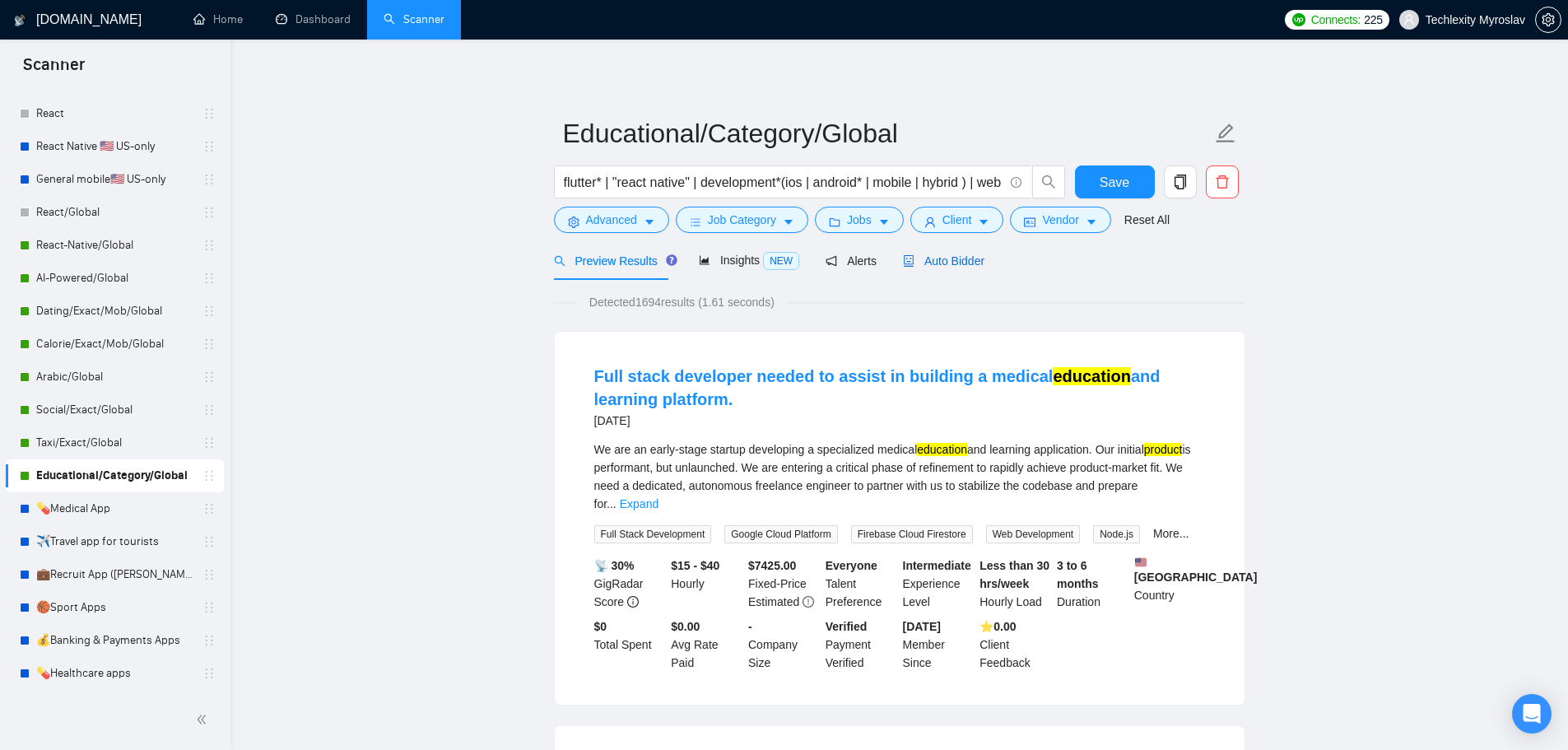
click at [957, 261] on span "Auto Bidder" at bounding box center [944, 261] width 81 height 14
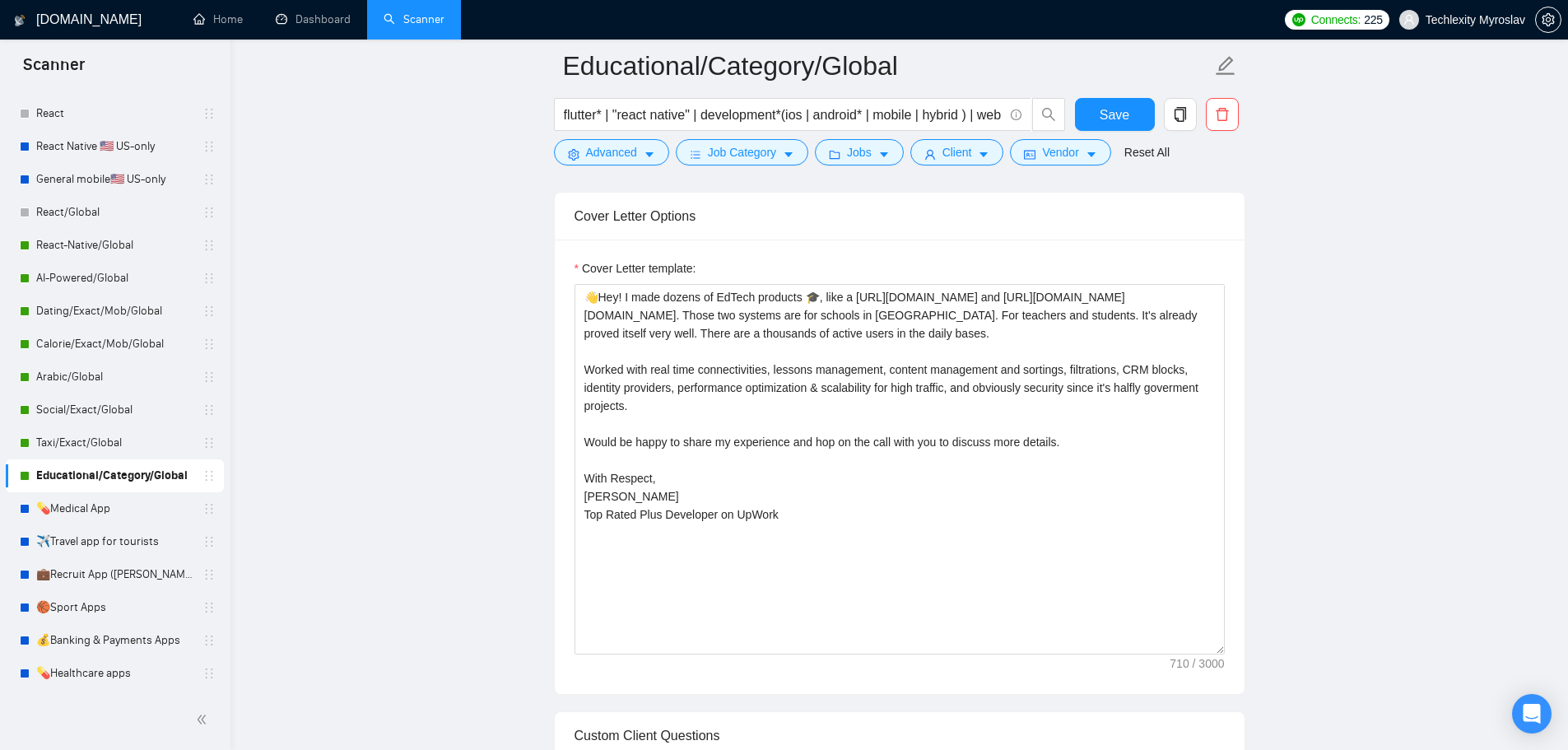
scroll to position [1070, 0]
